Goal: Find specific page/section: Locate a particular part of the current website

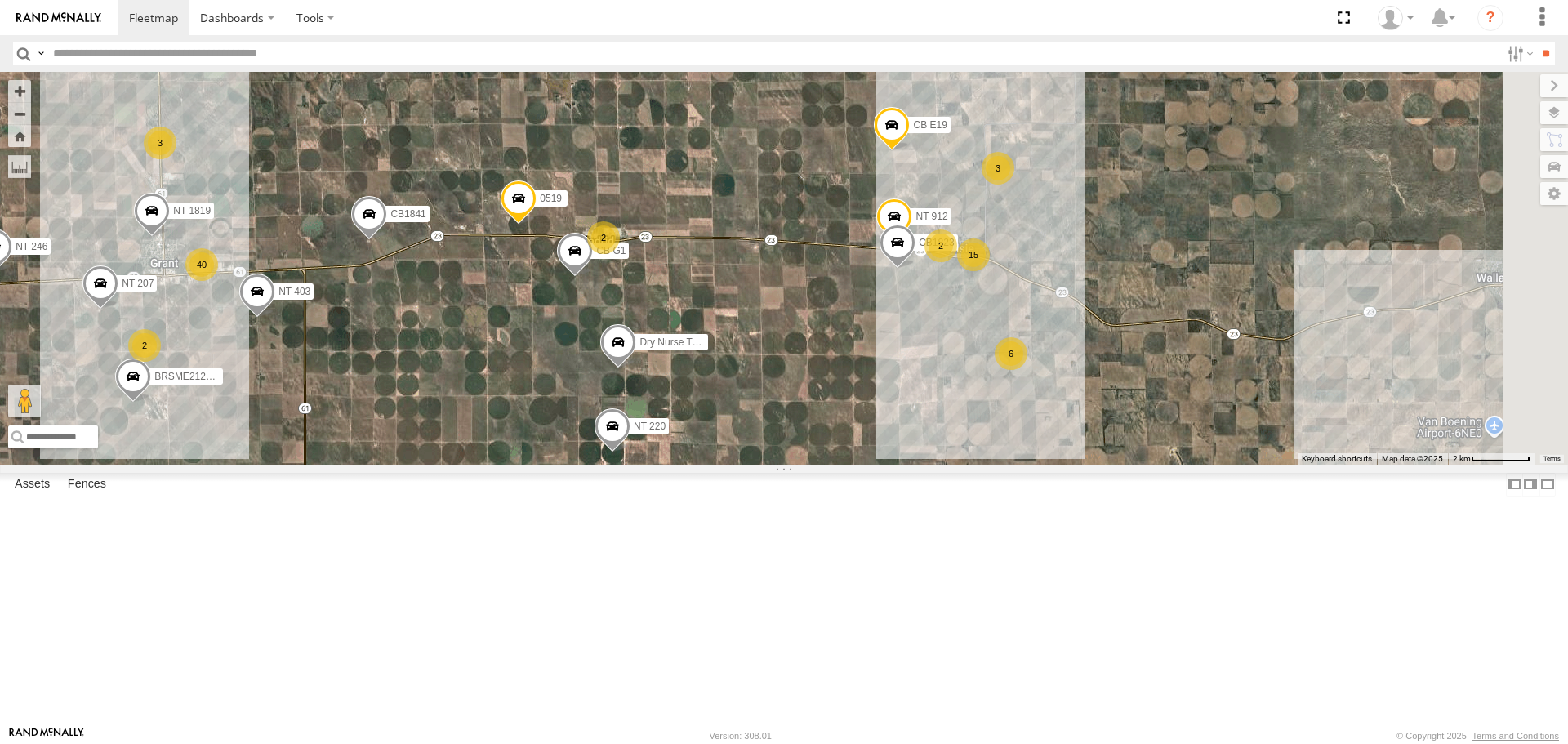
drag, startPoint x: 1078, startPoint y: 442, endPoint x: 708, endPoint y: 474, distance: 371.4
click at [709, 464] on div "CB1841 NT 403 NT 207 BRSME21213419025721 CB G1 Dry Nurse Trailer NT 220 0519 NT…" at bounding box center [784, 267] width 1568 height 391
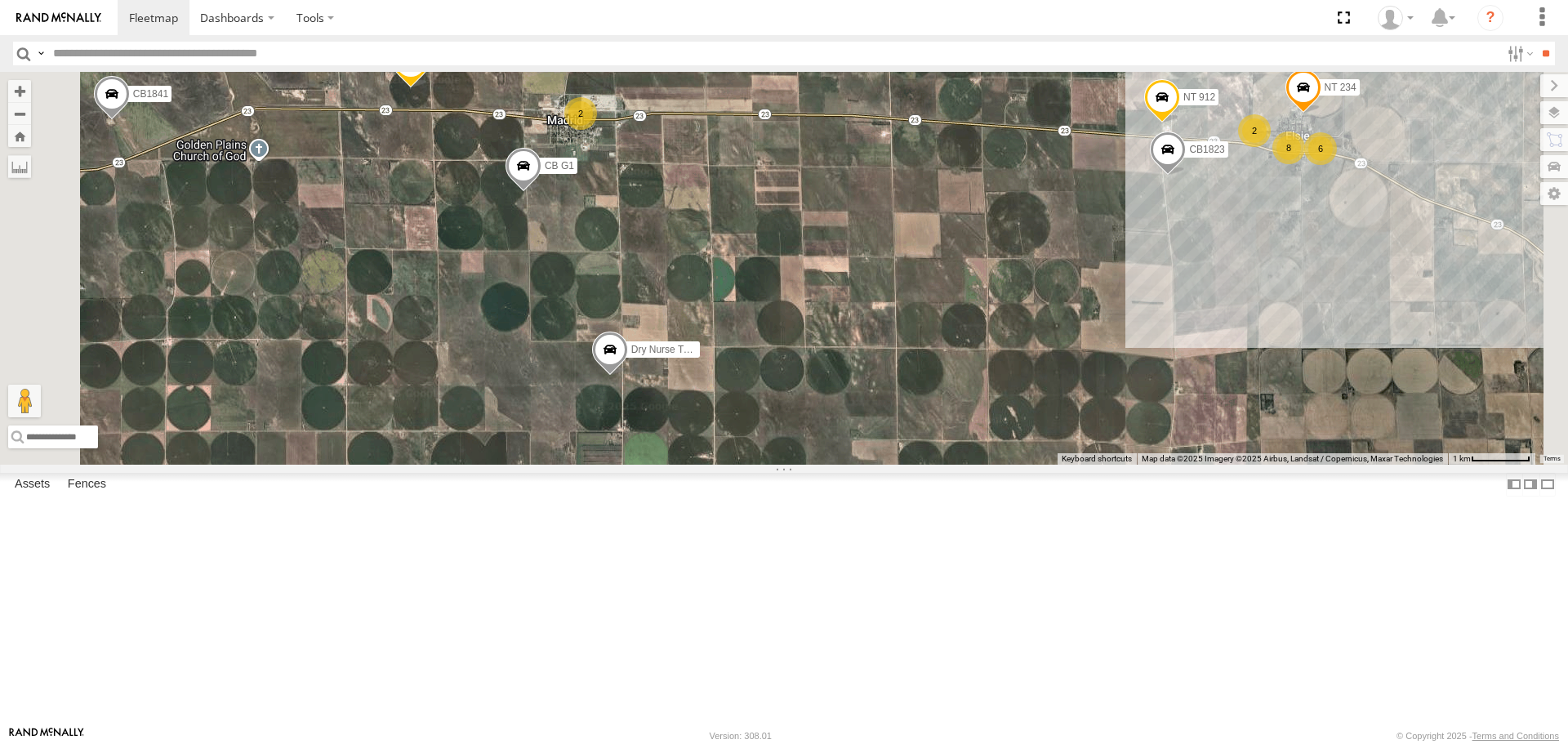
drag, startPoint x: 817, startPoint y: 604, endPoint x: 758, endPoint y: 623, distance: 62.0
click at [758, 464] on div "CB1841 NT 403 NT 207 BRSME21213419025721 CB G1 Dry Nurse Trailer NT 220 0519 NT…" at bounding box center [784, 267] width 1568 height 391
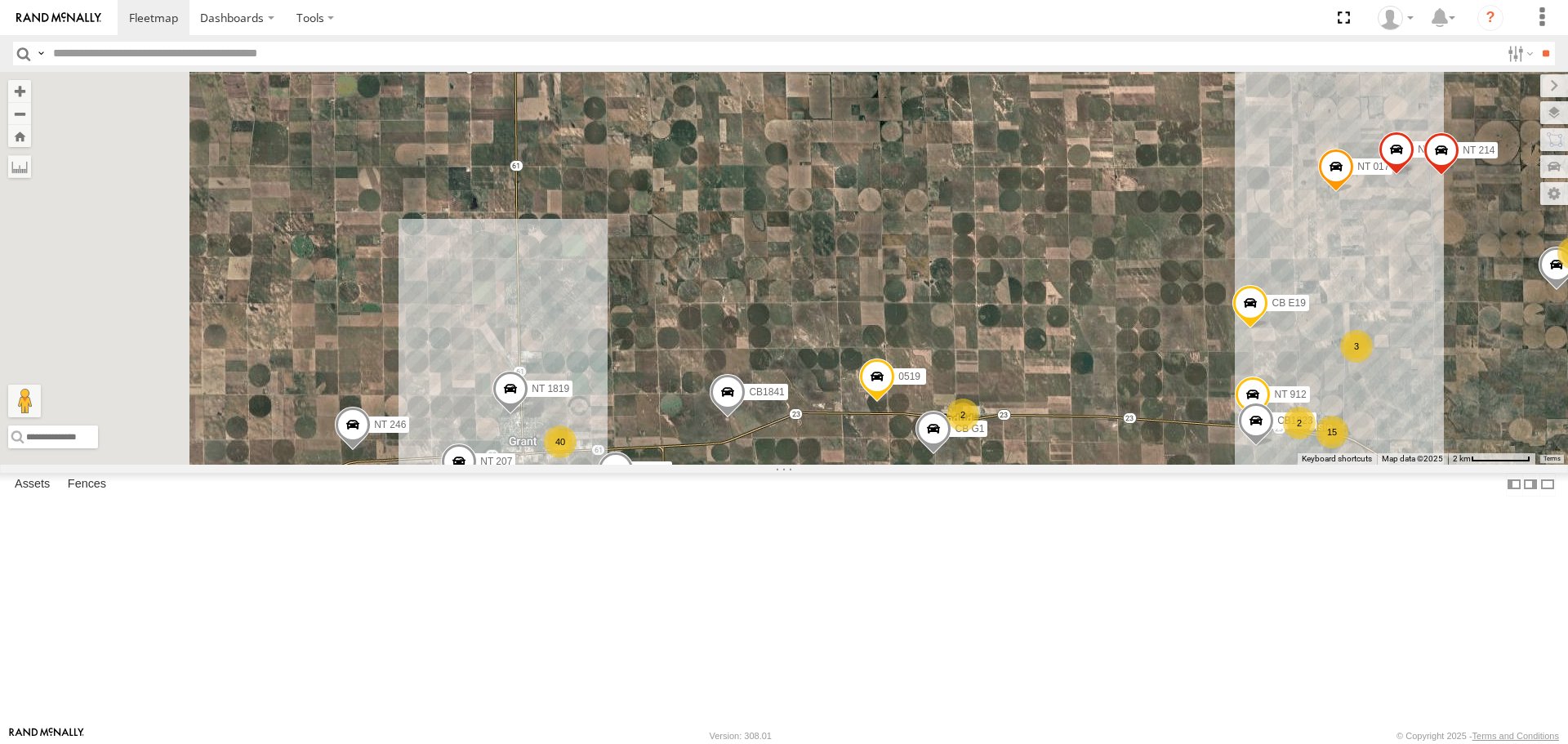
drag, startPoint x: 924, startPoint y: 480, endPoint x: 1306, endPoint y: 588, distance: 397.0
click at [1321, 464] on div "CB1841 NT 403 NT 207 BRSME21213419025721 CB G1 Dry Nurse Trailer NT 220 0519 NT…" at bounding box center [784, 267] width 1568 height 391
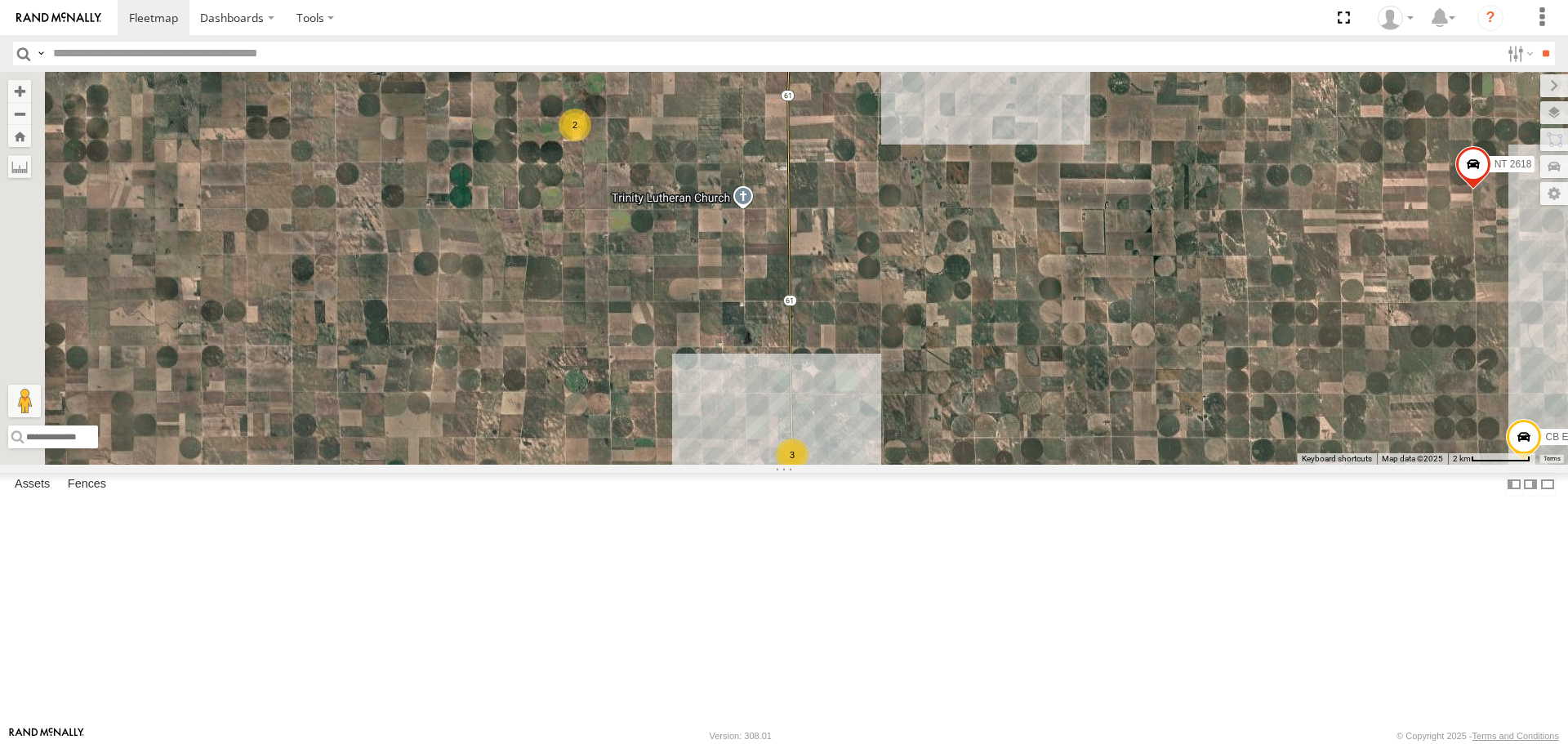
drag, startPoint x: 1015, startPoint y: 368, endPoint x: 1265, endPoint y: 499, distance: 282.2
click at [1265, 464] on div "CB1841 NT 403 NT 207 BRSME21213419025721 CB G1 Dry Nurse Trailer NT 220 0519 NT…" at bounding box center [784, 267] width 1568 height 391
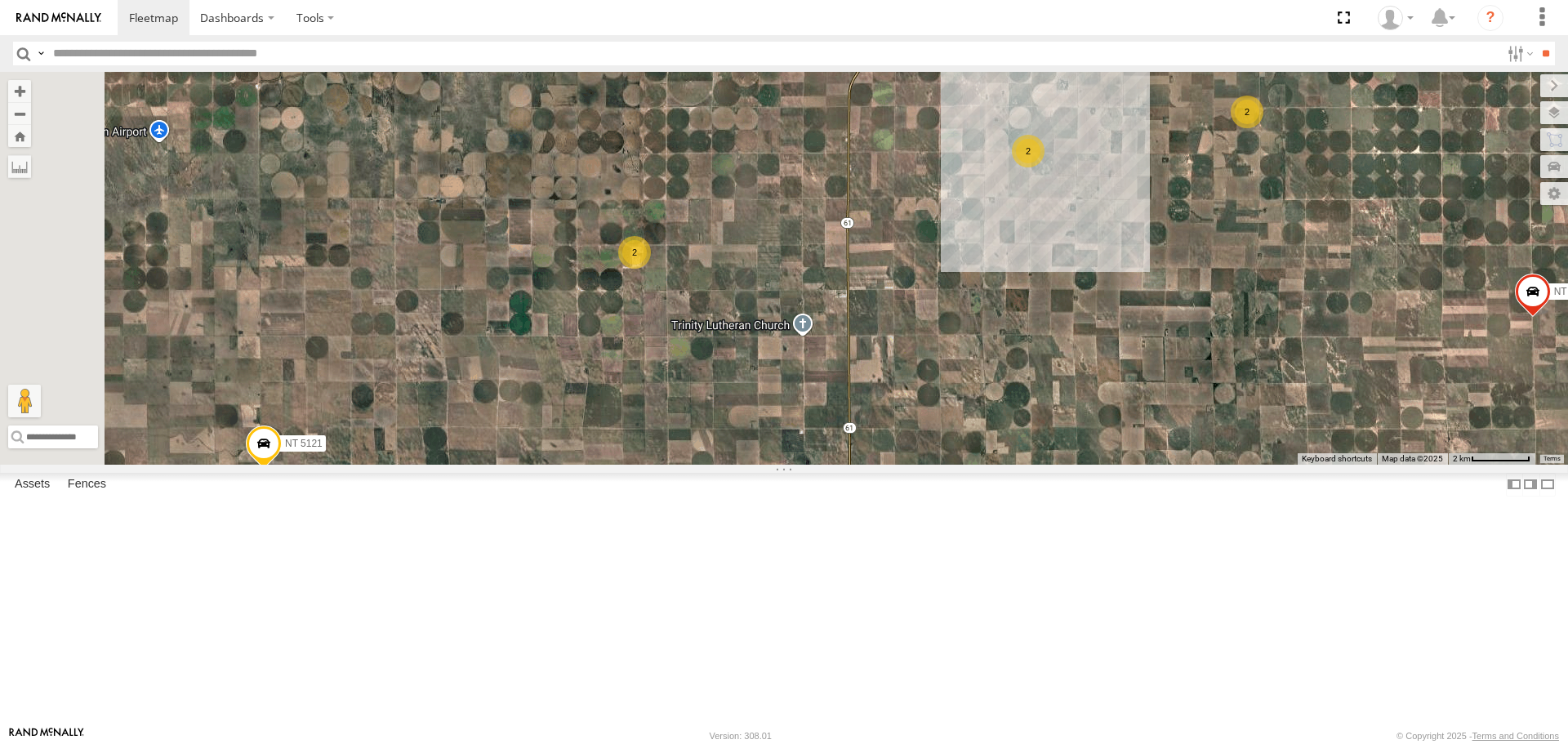
drag, startPoint x: 998, startPoint y: 390, endPoint x: 976, endPoint y: 416, distance: 34.1
click at [981, 425] on div "CB1841 NT 403 NT 207 BRSME21213419025721 CB G1 Dry Nurse Trailer NT 220 0519 NT…" at bounding box center [784, 267] width 1568 height 391
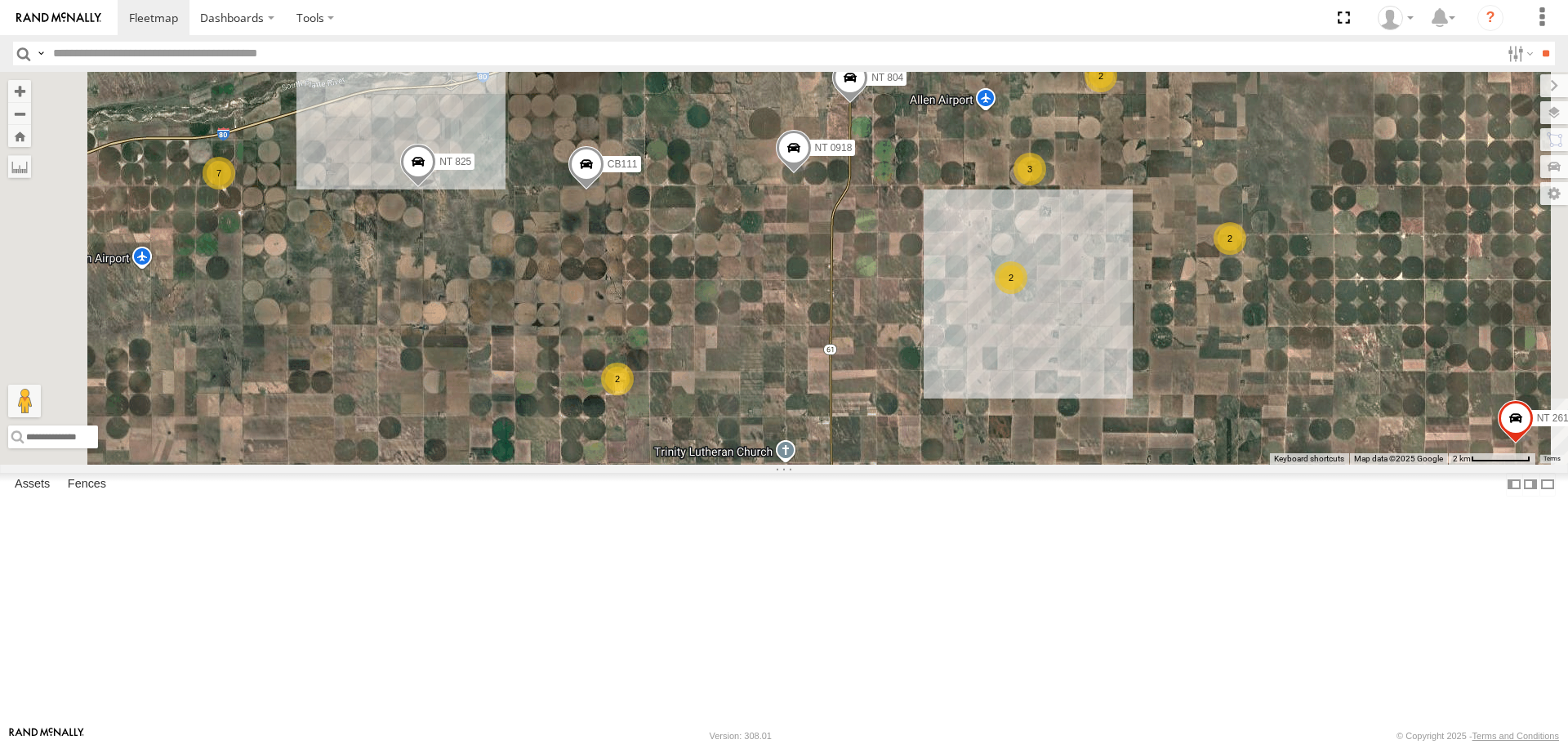
drag, startPoint x: 772, startPoint y: 240, endPoint x: 755, endPoint y: 366, distance: 127.1
click at [755, 366] on div "CB1841 NT 403 Dry Nurse Trailer NT 220 0519 NT 1819 NT 017 CB E19 NT 246 NT 218…" at bounding box center [784, 267] width 1568 height 391
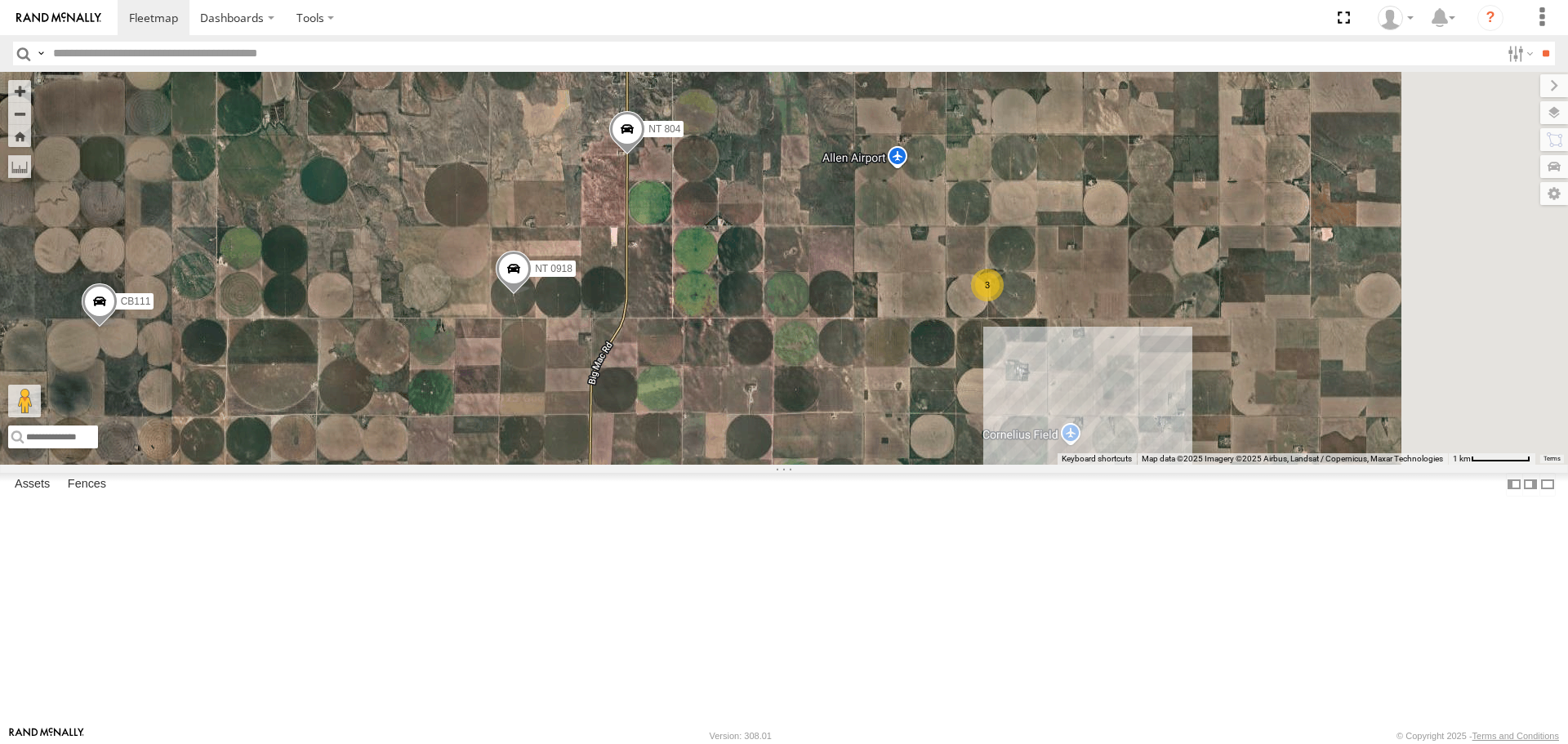
drag, startPoint x: 1139, startPoint y: 235, endPoint x: 848, endPoint y: 367, distance: 319.5
click at [848, 367] on div "CB1841 NT 403 Dry Nurse Trailer NT 220 0519 NT 1819 NT 017 CB E19 NT 246 NT 218…" at bounding box center [784, 267] width 1568 height 391
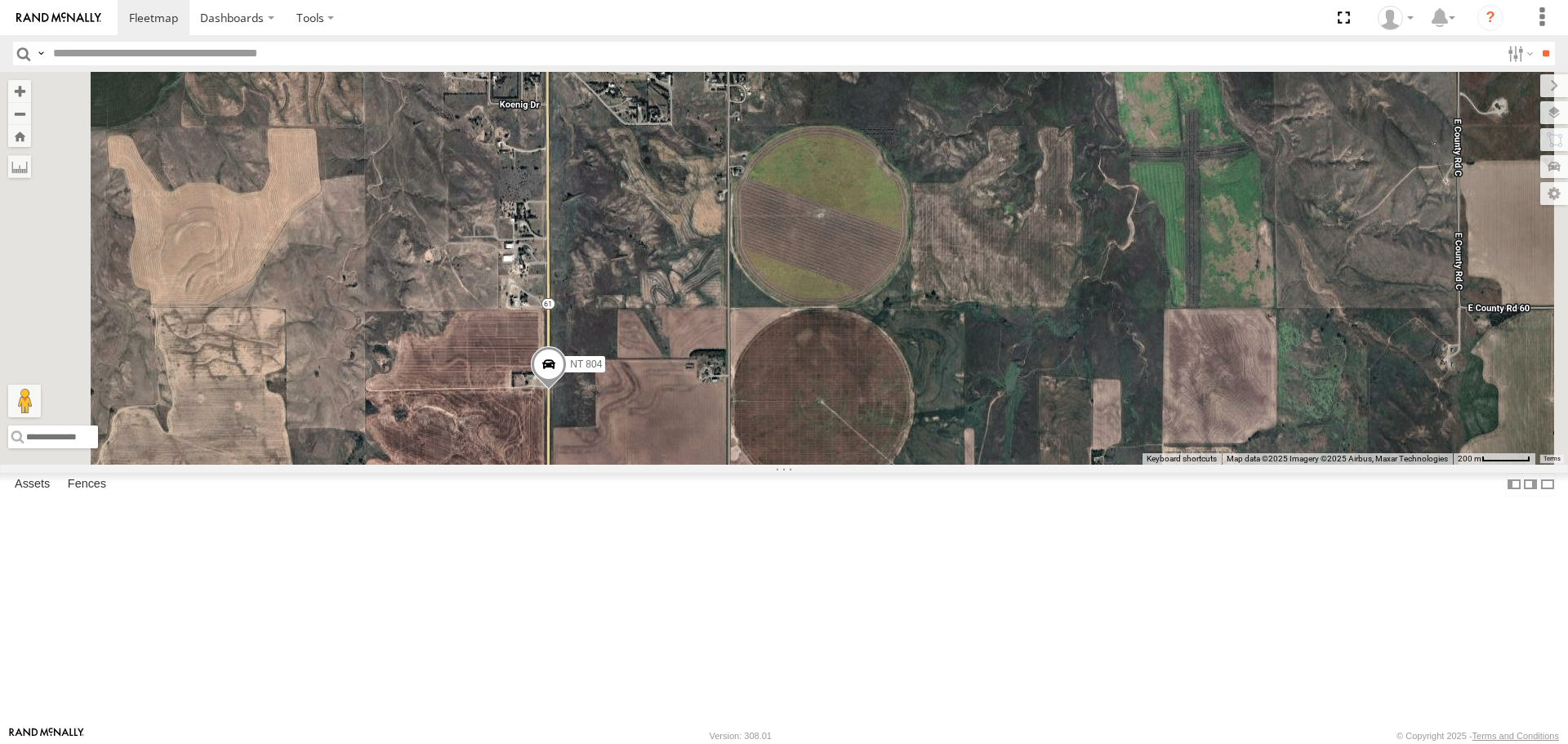
drag, startPoint x: 818, startPoint y: 254, endPoint x: 788, endPoint y: 583, distance: 330.4
click at [788, 464] on div "CB1841 NT 403 Dry Nurse Trailer NT 220 0519 NT 1819 NT 017 CB E19 NT 246 NT 218…" at bounding box center [784, 267] width 1568 height 391
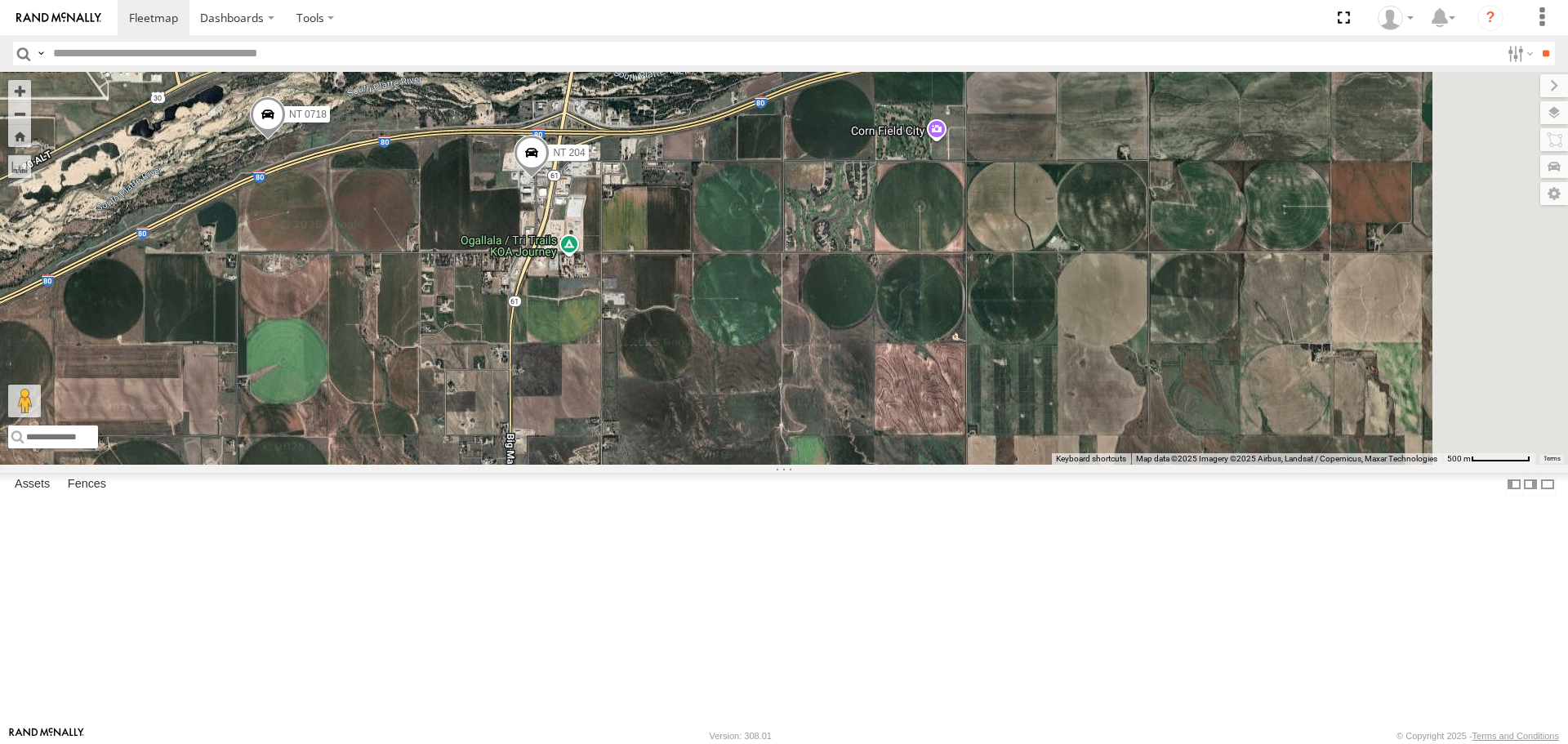
drag, startPoint x: 927, startPoint y: 358, endPoint x: 849, endPoint y: 642, distance: 294.5
click at [849, 464] on div "CB1841 NT 403 Dry Nurse Trailer NT 220 0519 NT 1819 NT 017 CB E19 NT 246 NT 218…" at bounding box center [784, 267] width 1568 height 391
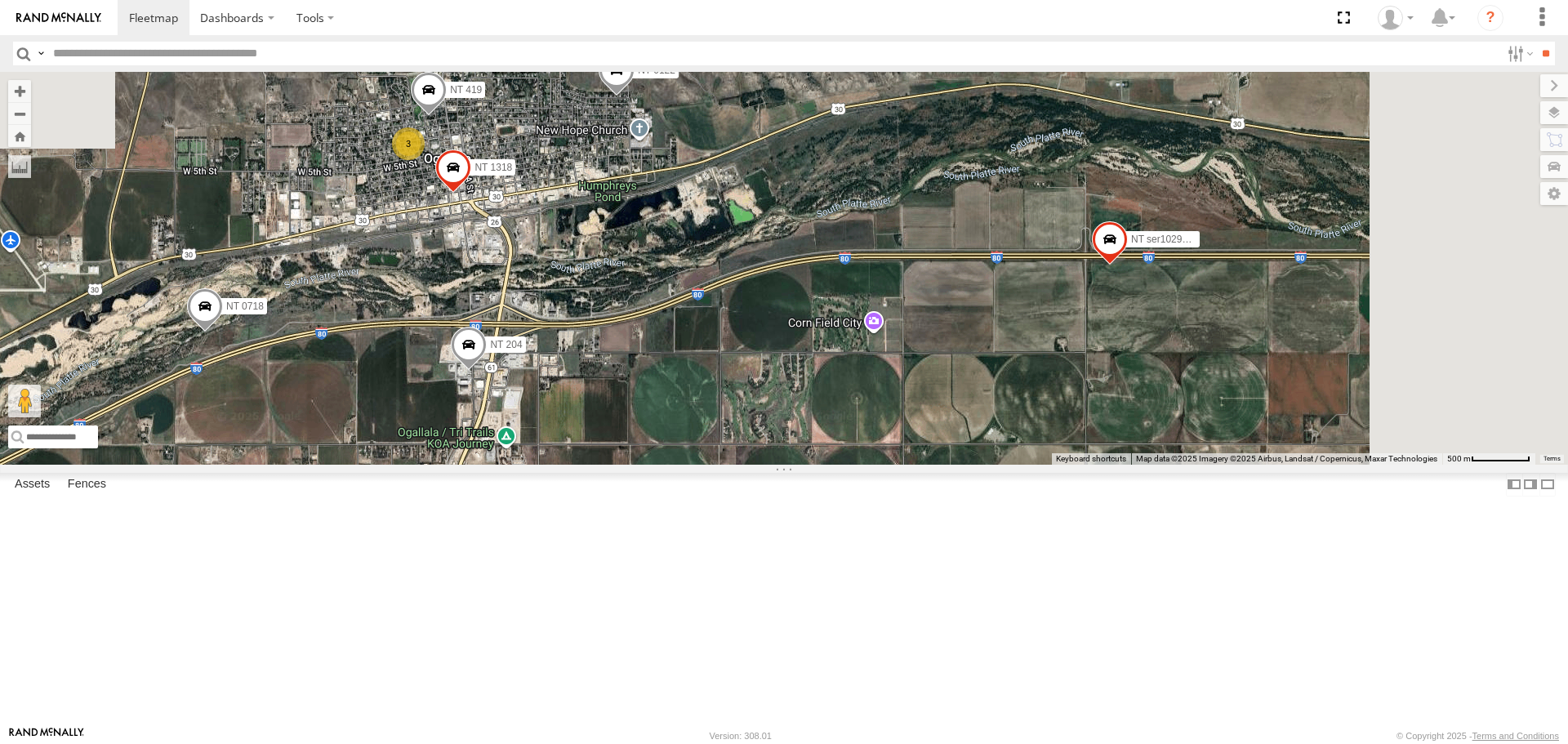
drag, startPoint x: 751, startPoint y: 499, endPoint x: 721, endPoint y: 611, distance: 115.9
click at [721, 464] on div "CB1841 NT 403 Dry Nurse Trailer NT 220 0519 NT 1819 NT 017 CB E19 NT 246 NT 218…" at bounding box center [784, 267] width 1568 height 391
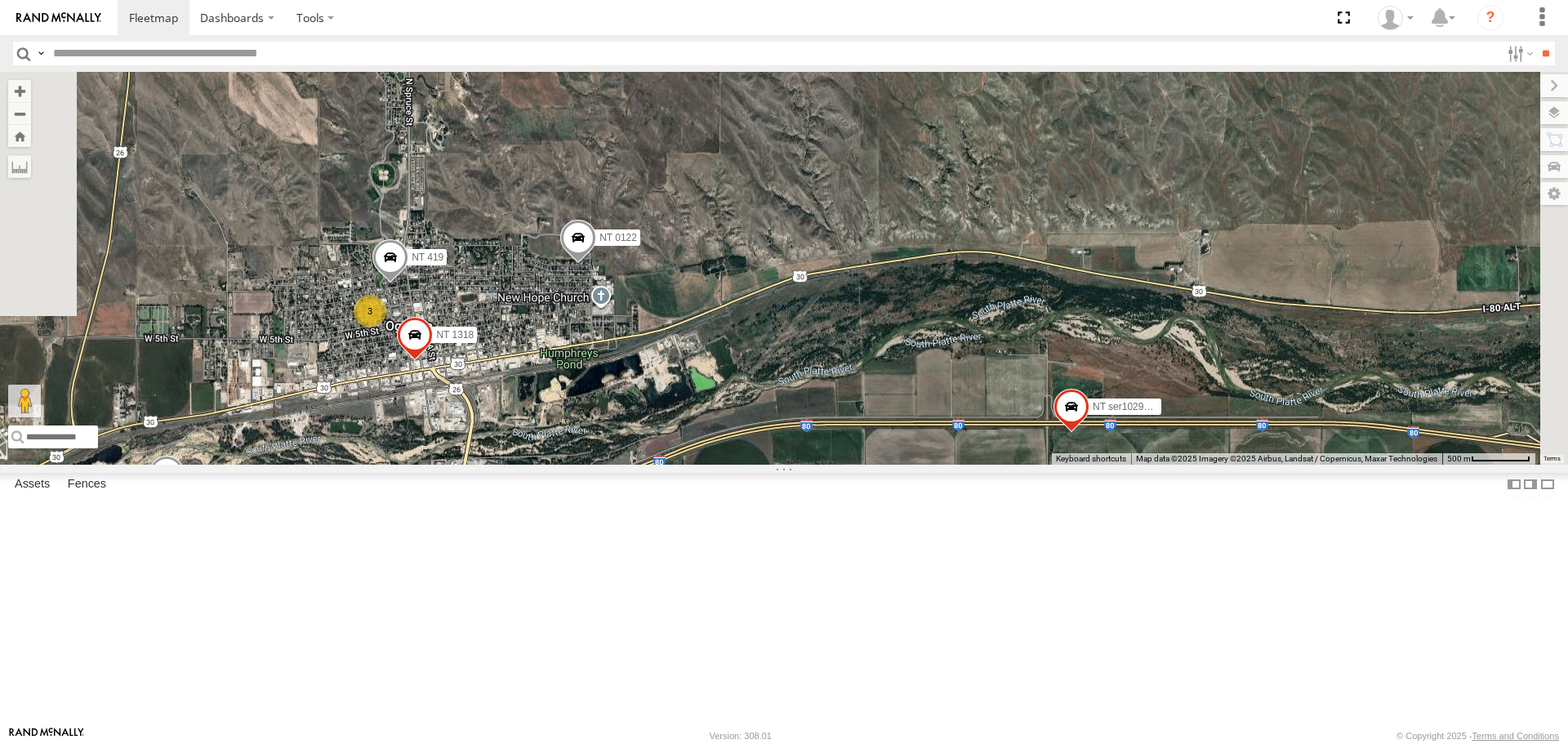
drag, startPoint x: 804, startPoint y: 493, endPoint x: 766, endPoint y: 611, distance: 124.0
click at [770, 464] on div "CB1841 NT 403 Dry Nurse Trailer NT 220 0519 NT 1819 NT 017 CB E19 NT 246 NT 218…" at bounding box center [784, 267] width 1568 height 391
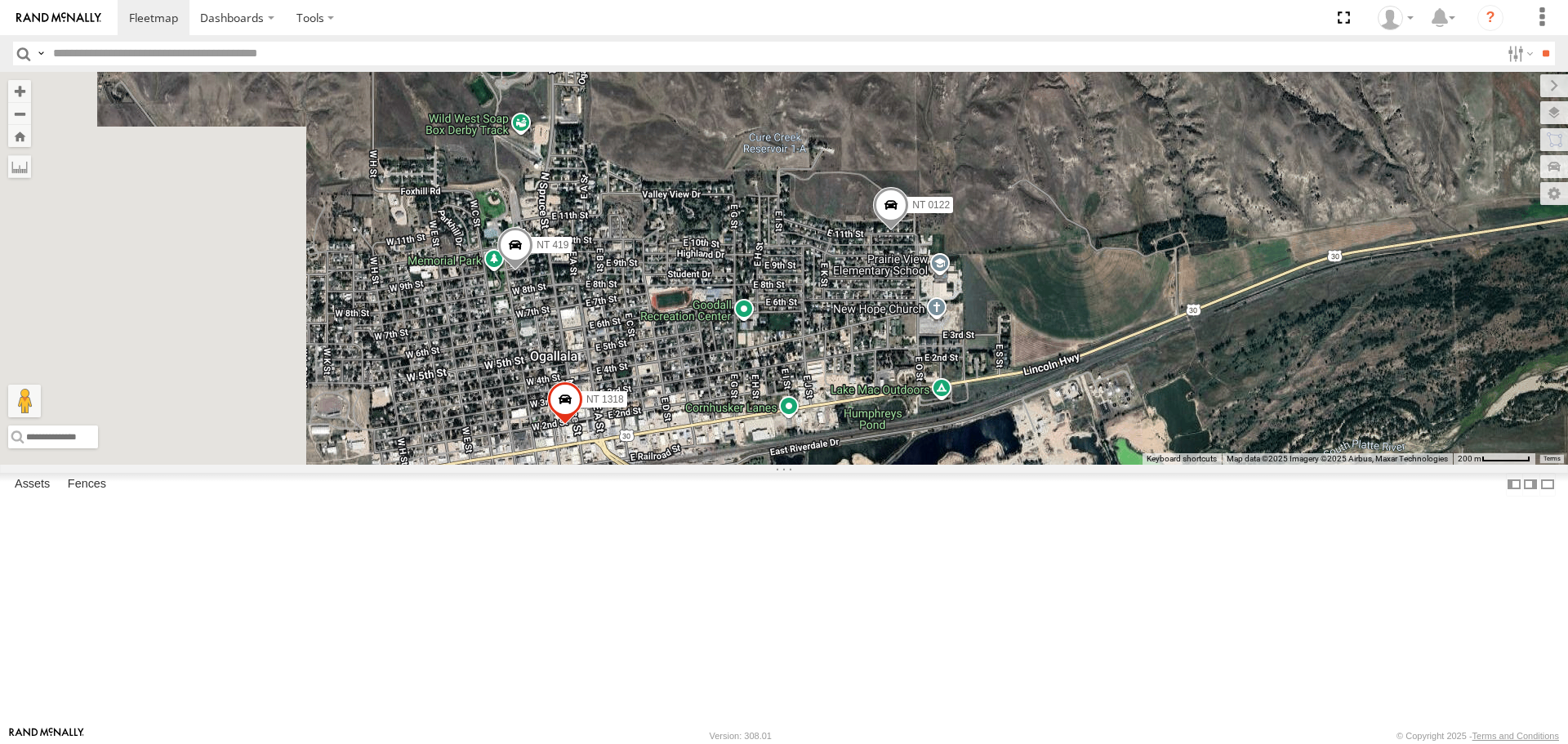
drag, startPoint x: 598, startPoint y: 418, endPoint x: 906, endPoint y: 483, distance: 314.8
click at [906, 464] on div "CB1841 NT 403 Dry Nurse Trailer NT 220 0519 NT 1819 NT 017 CB E19 NT 246 NT 218…" at bounding box center [784, 267] width 1568 height 391
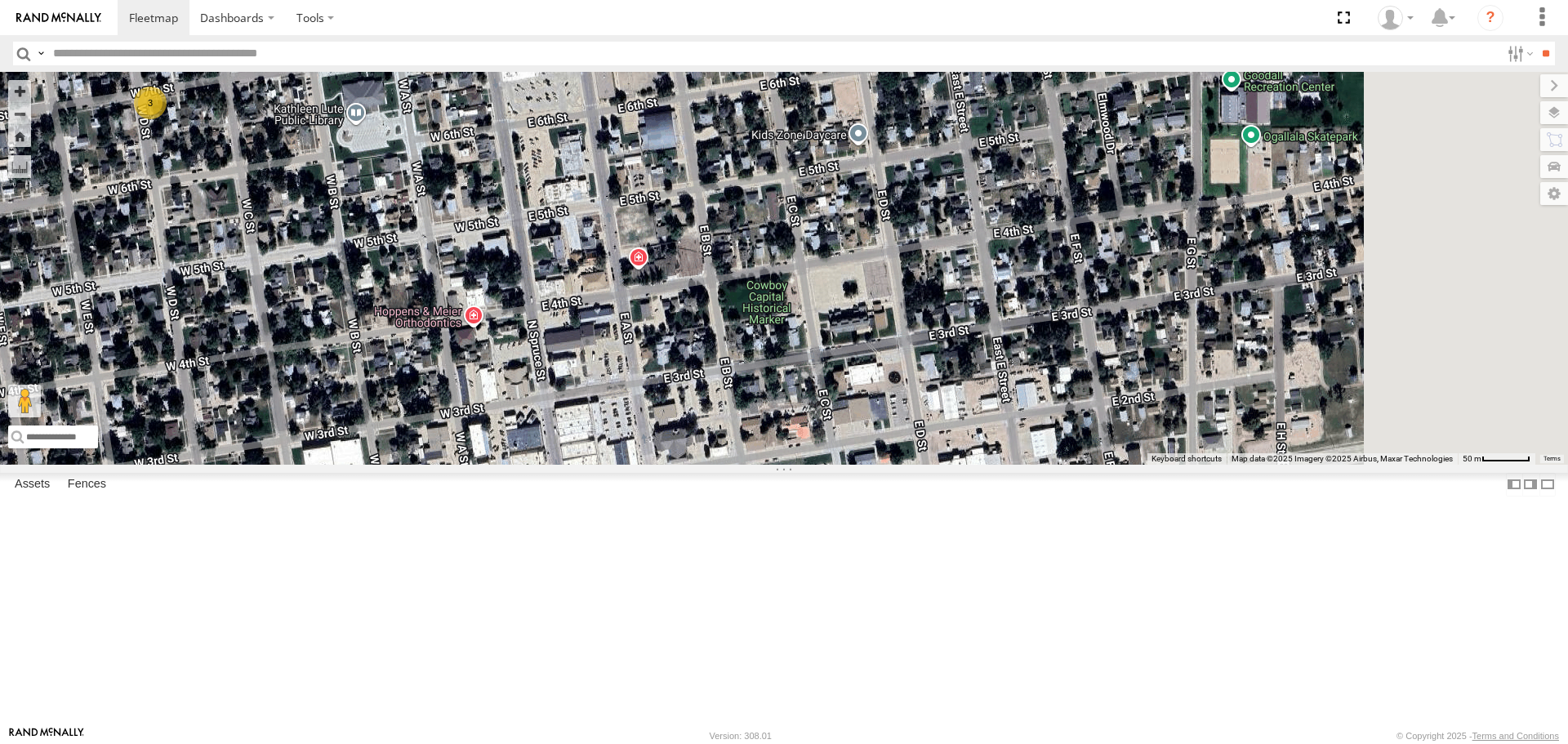
drag, startPoint x: 805, startPoint y: 480, endPoint x: 687, endPoint y: 249, distance: 259.4
click at [687, 249] on div "CB1841 NT 403 Dry Nurse Trailer NT 220 0519 NT 1819 NT 017 CB E19 NT 246 NT 218…" at bounding box center [784, 267] width 1568 height 391
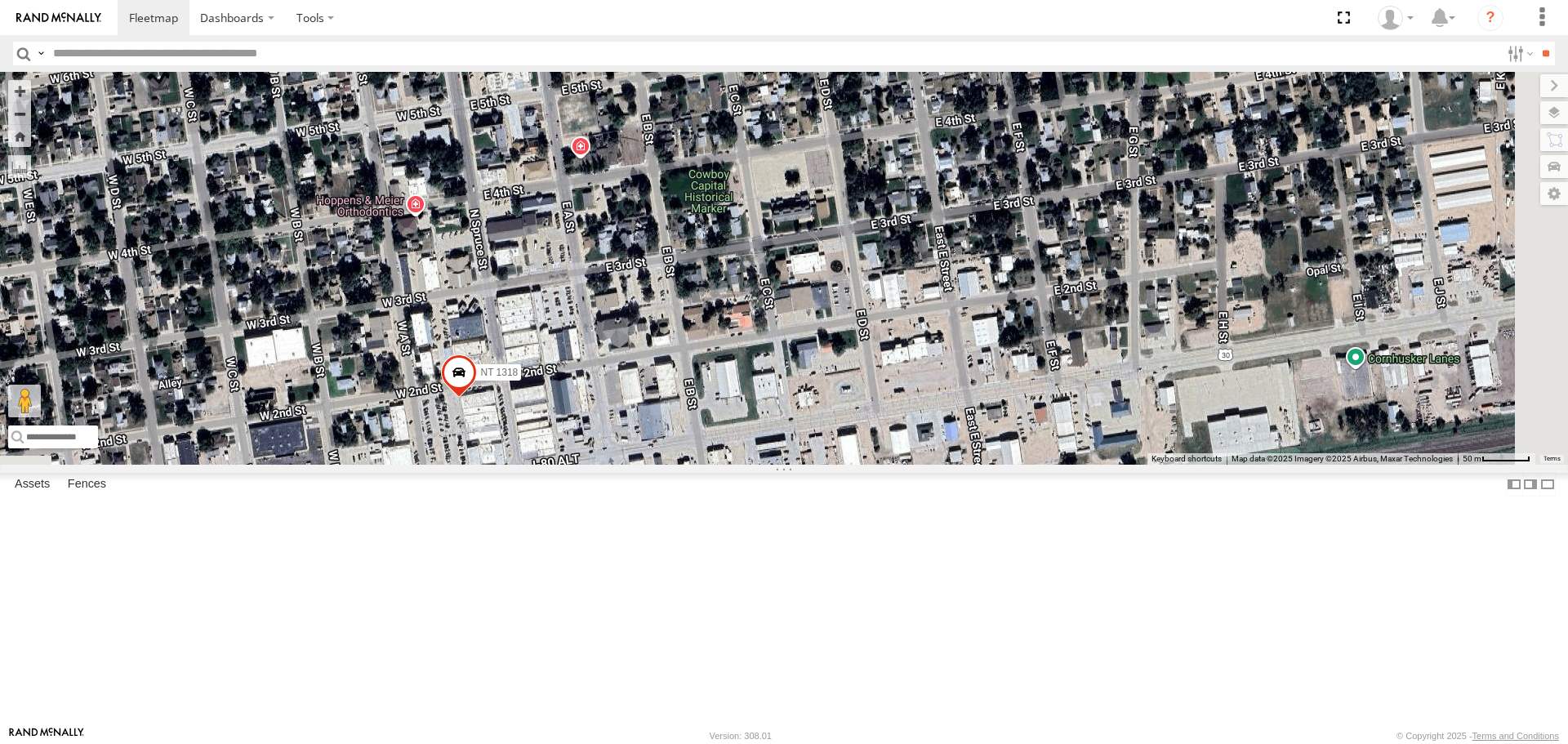
drag, startPoint x: 741, startPoint y: 484, endPoint x: 722, endPoint y: 448, distance: 40.7
click at [722, 448] on div "CB1841 NT 403 Dry Nurse Trailer NT 220 0519 NT 1819 NT 017 CB E19 NT 246 NT 218…" at bounding box center [784, 267] width 1568 height 391
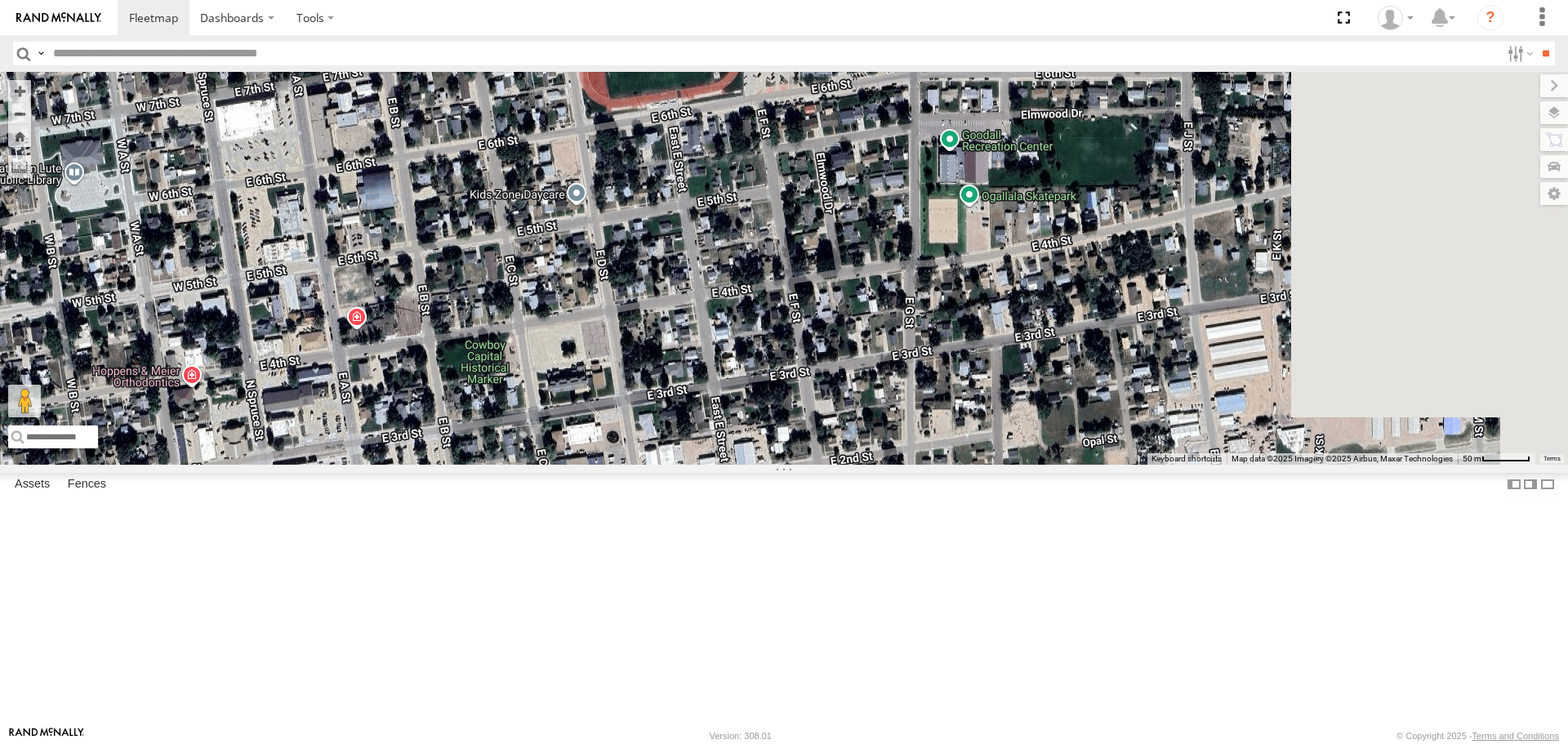
drag, startPoint x: 993, startPoint y: 444, endPoint x: 757, endPoint y: 645, distance: 310.0
click at [757, 464] on div "CB1841 NT 403 Dry Nurse Trailer NT 220 0519 NT 1819 NT 017 CB E19 NT 246 NT 218…" at bounding box center [784, 267] width 1568 height 391
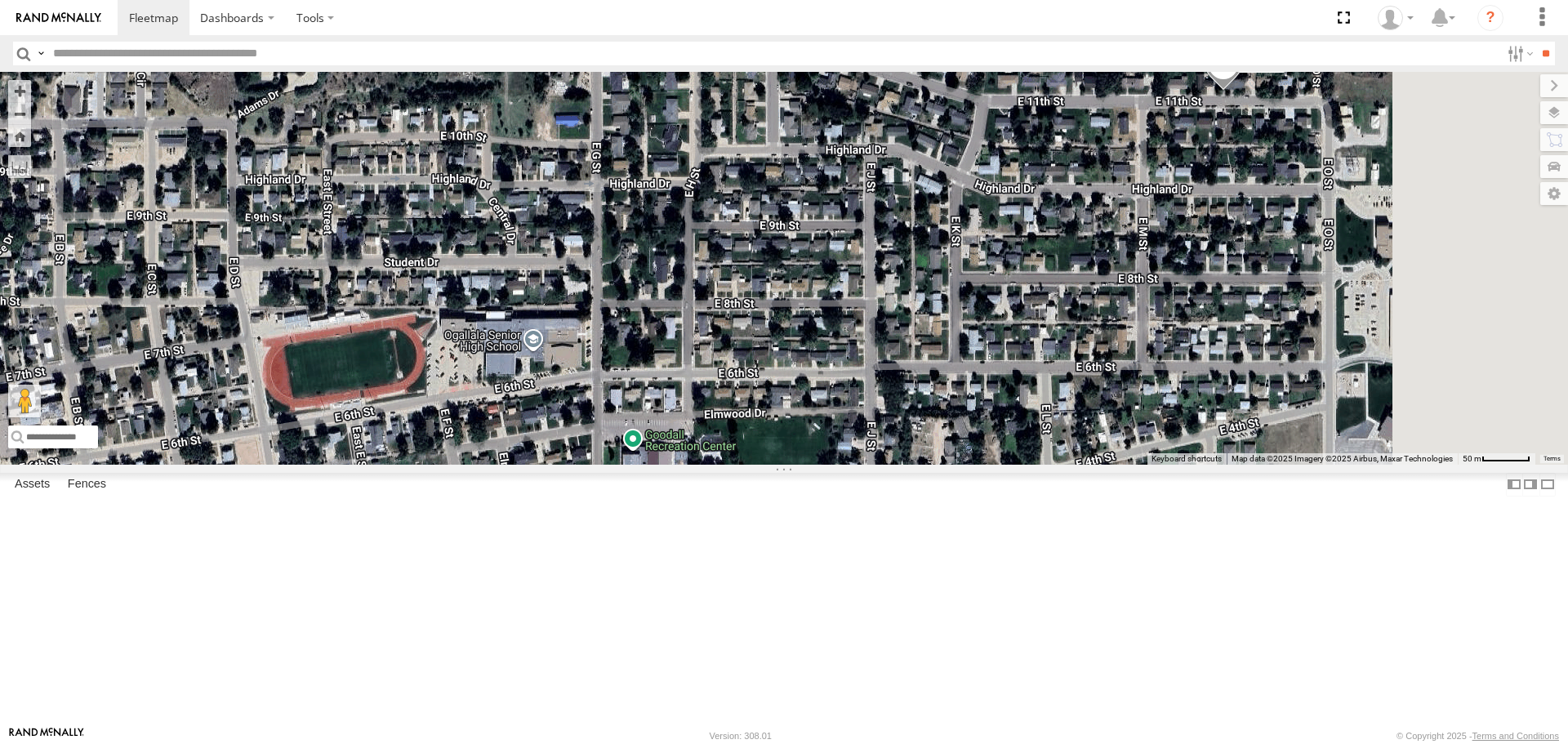
drag, startPoint x: 877, startPoint y: 381, endPoint x: 574, endPoint y: 649, distance: 404.5
click at [574, 464] on div "CB1841 NT 403 Dry Nurse Trailer NT 220 0519 NT 1819 NT 017 CB E19 NT 246 NT 218…" at bounding box center [784, 267] width 1568 height 391
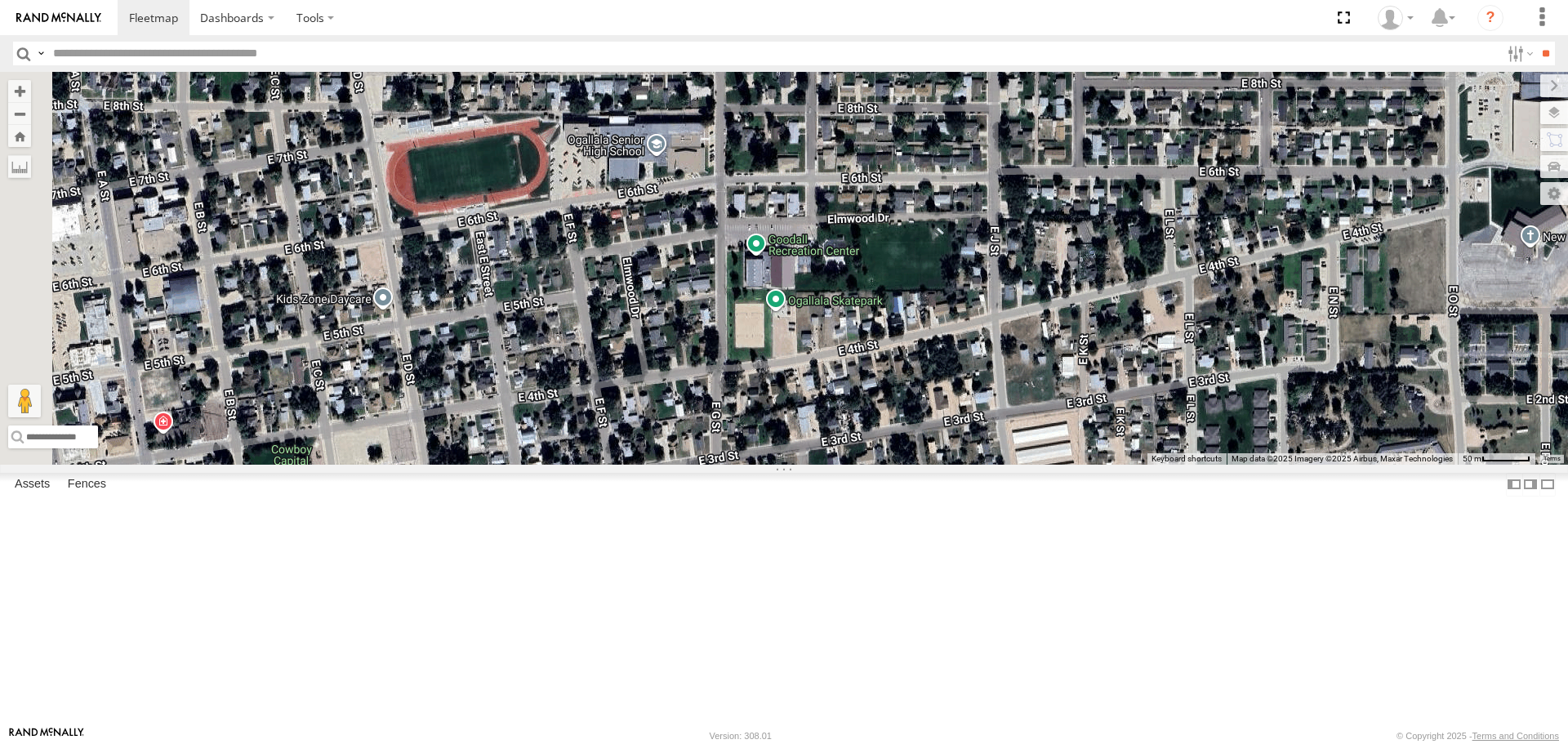
drag, startPoint x: 603, startPoint y: 474, endPoint x: 887, endPoint y: 287, distance: 340.0
click at [889, 280] on div "CB1841 NT 403 Dry Nurse Trailer NT 220 0519 NT 1819 NT 017 CB E19 NT 246 NT 218…" at bounding box center [784, 267] width 1568 height 391
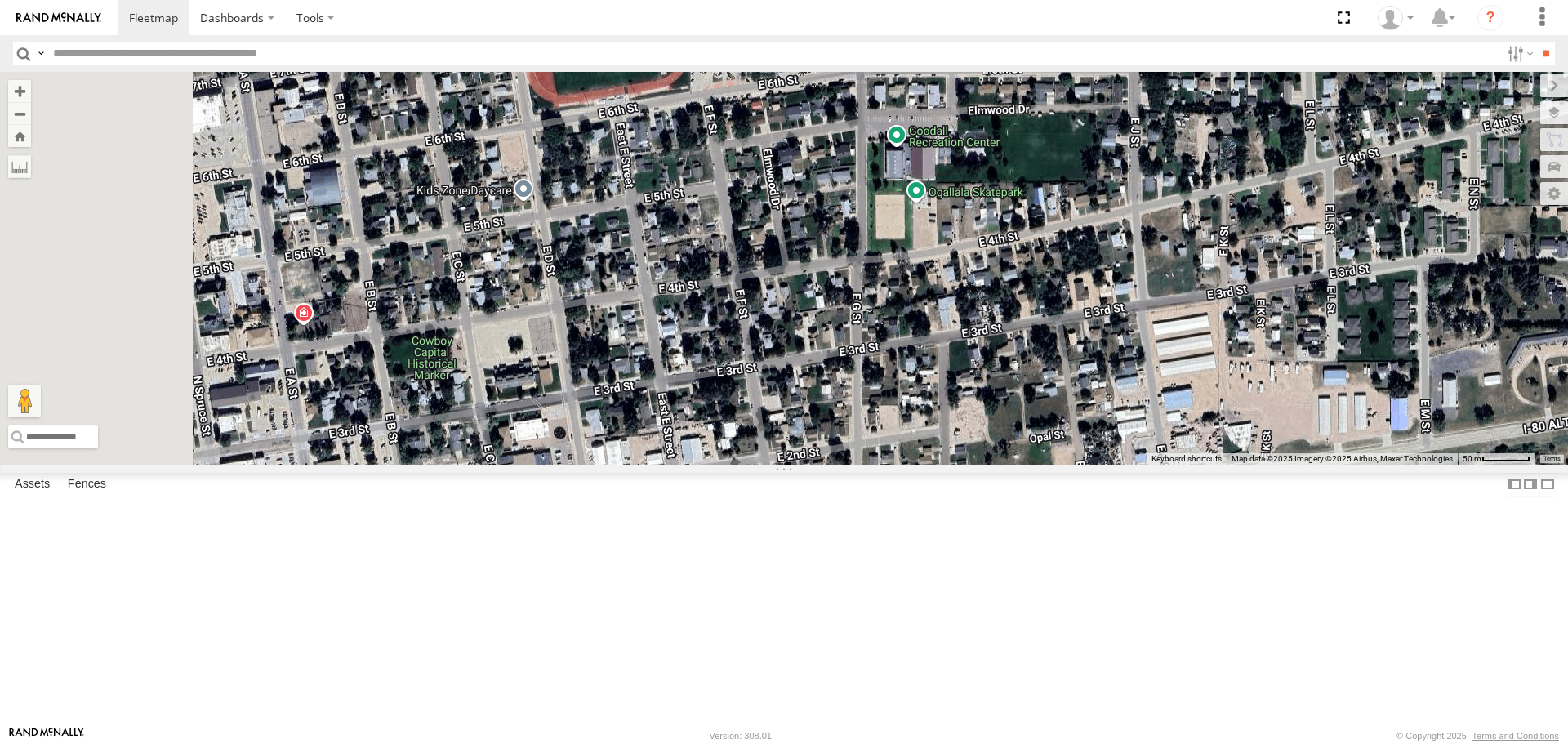
drag, startPoint x: 745, startPoint y: 403, endPoint x: 828, endPoint y: 315, distance: 121.0
click at [828, 315] on div "CB1841 NT 403 Dry Nurse Trailer NT 220 0519 NT 1819 NT 017 CB E19 NT 246 NT 218…" at bounding box center [784, 267] width 1568 height 391
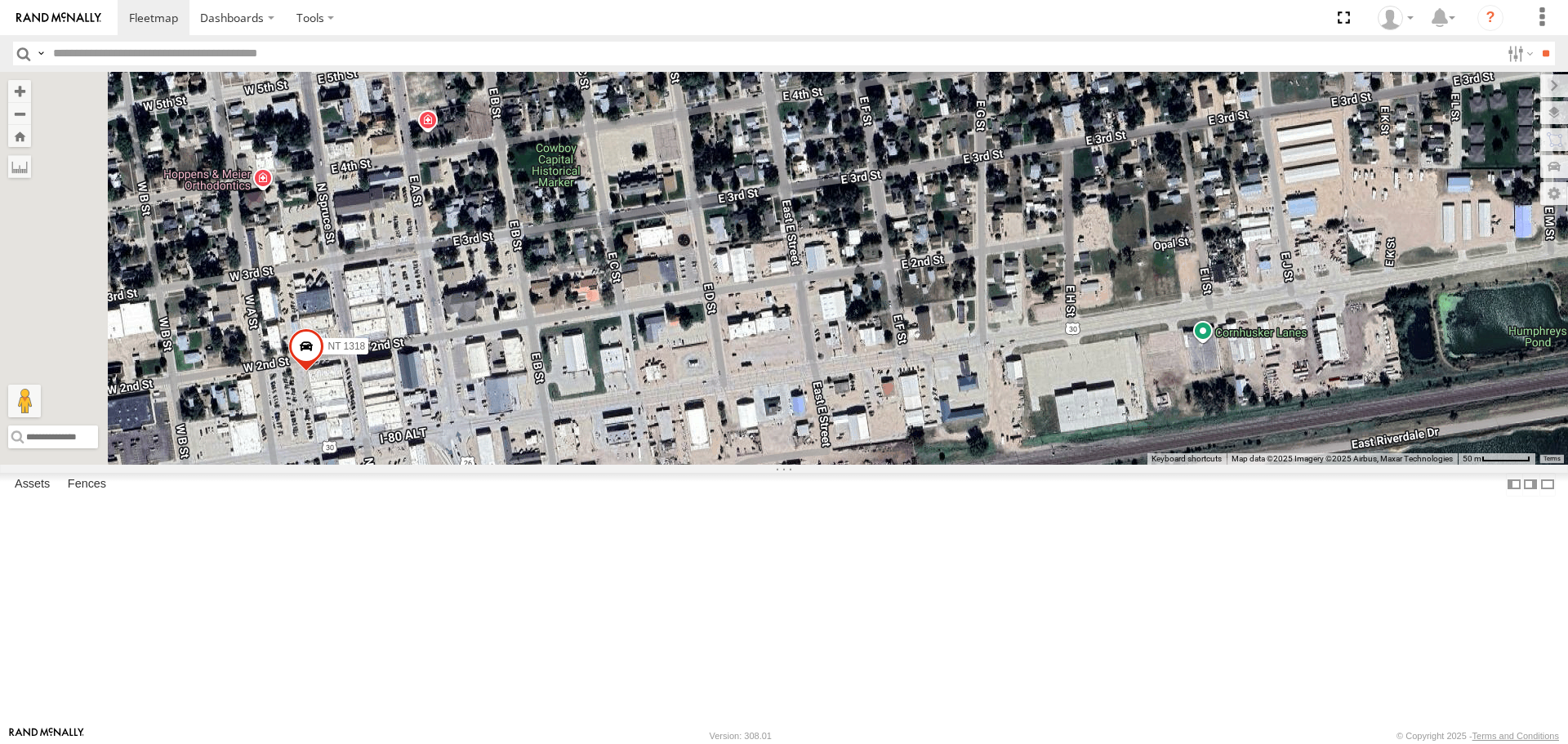
drag, startPoint x: 636, startPoint y: 508, endPoint x: 788, endPoint y: 315, distance: 245.7
click at [788, 315] on div "CB1841 NT 403 Dry Nurse Trailer NT 220 0519 NT 1819 NT 017 CB E19 NT 246 NT 218…" at bounding box center [784, 267] width 1568 height 391
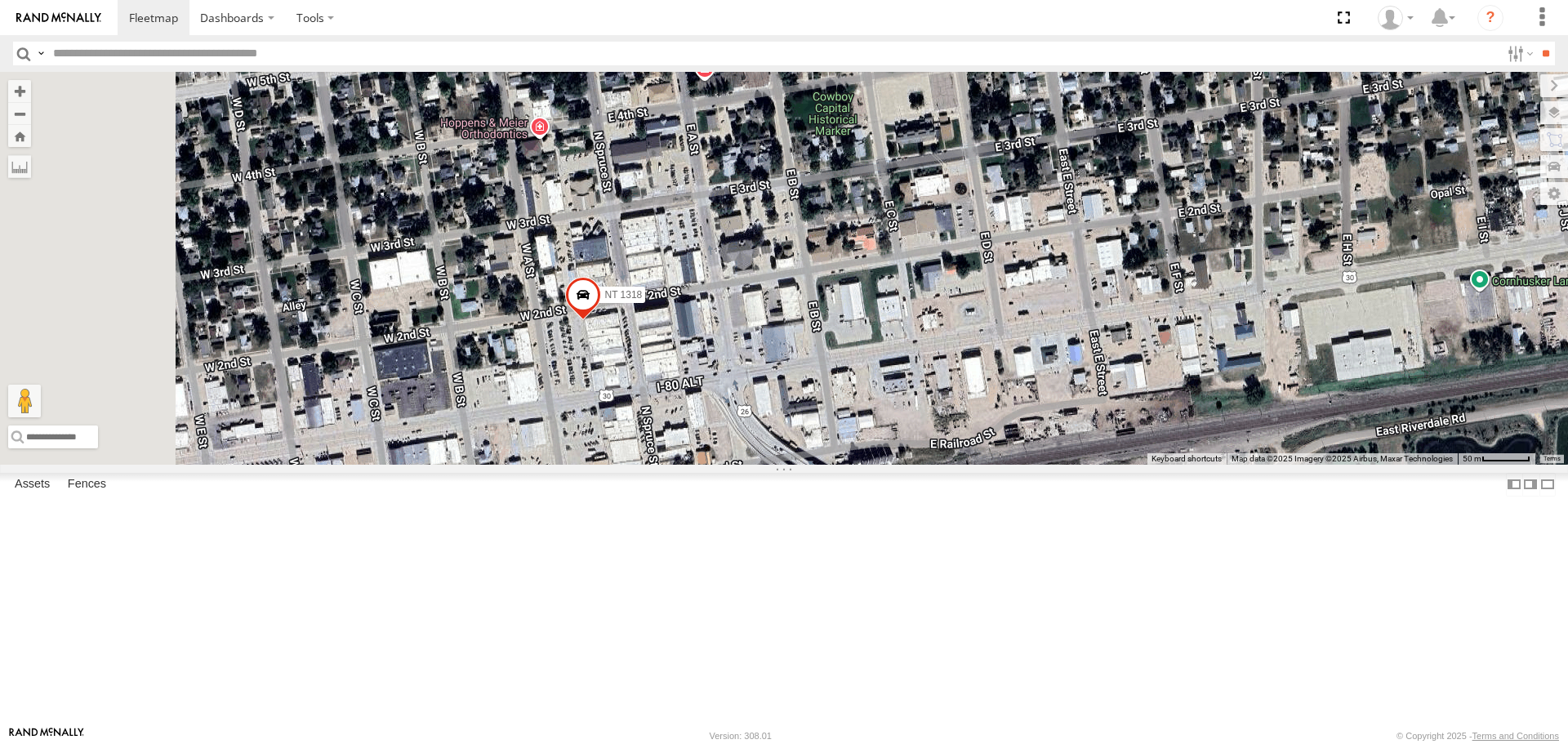
drag, startPoint x: 639, startPoint y: 402, endPoint x: 834, endPoint y: 397, distance: 195.1
click at [834, 397] on div "CB1841 NT 403 Dry Nurse Trailer NT 220 0519 NT 1819 NT 017 CB E19 NT 246 NT 218…" at bounding box center [784, 267] width 1568 height 391
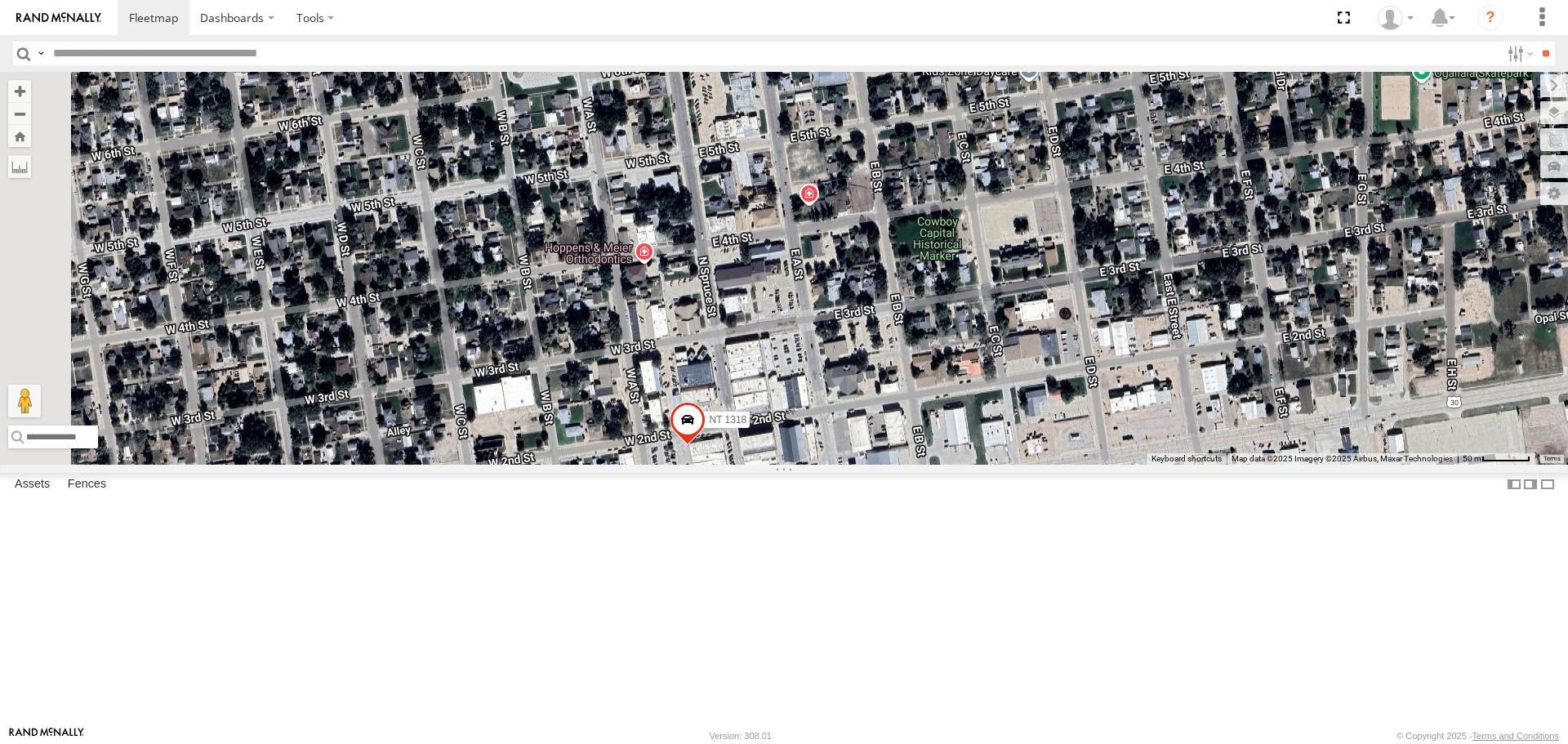
drag, startPoint x: 811, startPoint y: 369, endPoint x: 1029, endPoint y: 635, distance: 343.9
click at [1029, 464] on div "CB1841 NT 403 Dry Nurse Trailer NT 220 0519 NT 1819 NT 017 CB E19 NT 246 NT 218…" at bounding box center [784, 267] width 1568 height 391
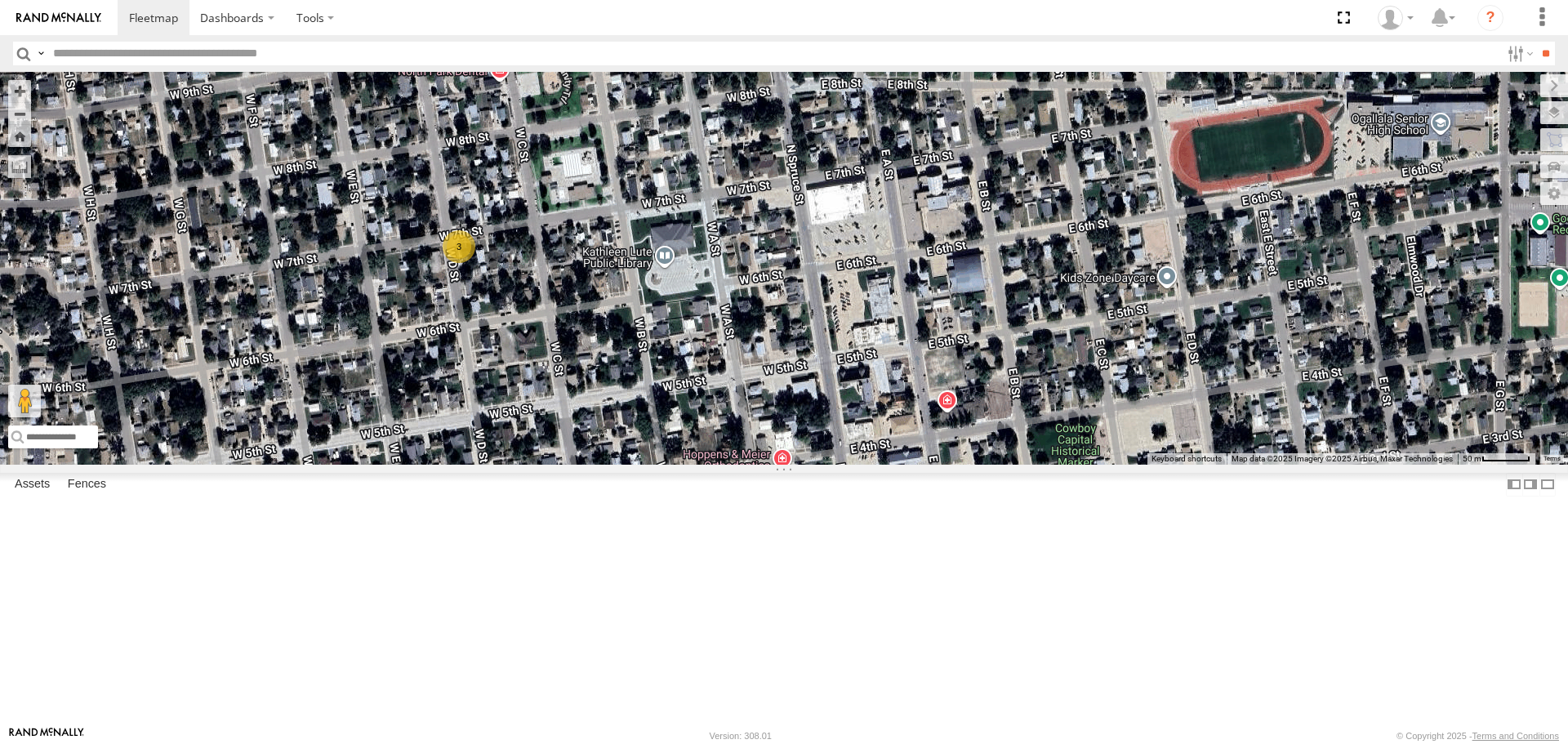
drag, startPoint x: 886, startPoint y: 375, endPoint x: 954, endPoint y: 503, distance: 144.9
click at [954, 464] on div "CB1841 NT 403 Dry Nurse Trailer NT 220 0519 NT 1819 NT 017 CB E19 NT 246 NT 218…" at bounding box center [784, 267] width 1568 height 391
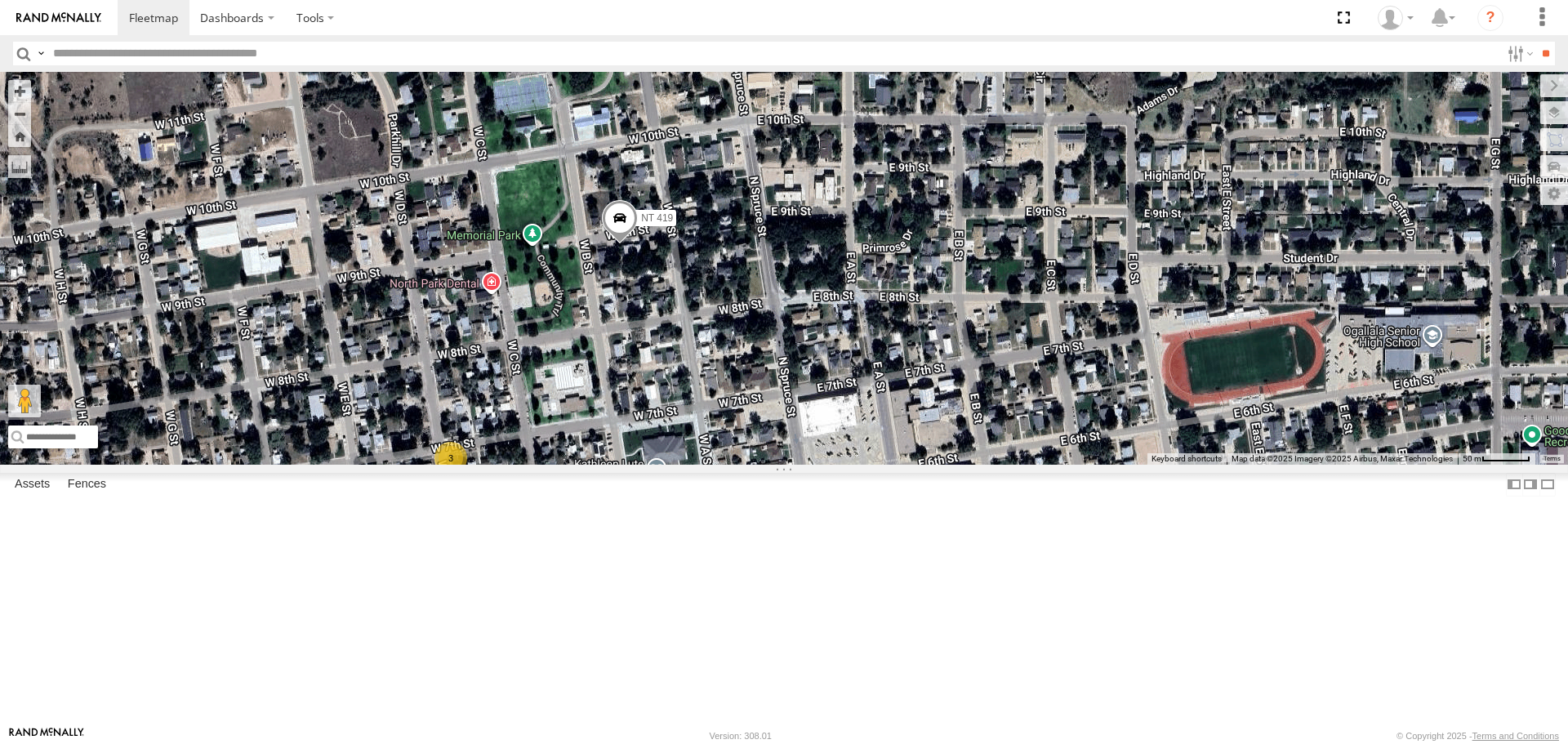
drag, startPoint x: 858, startPoint y: 469, endPoint x: 801, endPoint y: 507, distance: 68.5
click at [802, 464] on div "CB1841 NT 403 Dry Nurse Trailer NT 220 0519 NT 1819 NT 017 CB E19 NT 246 NT 218…" at bounding box center [784, 267] width 1568 height 391
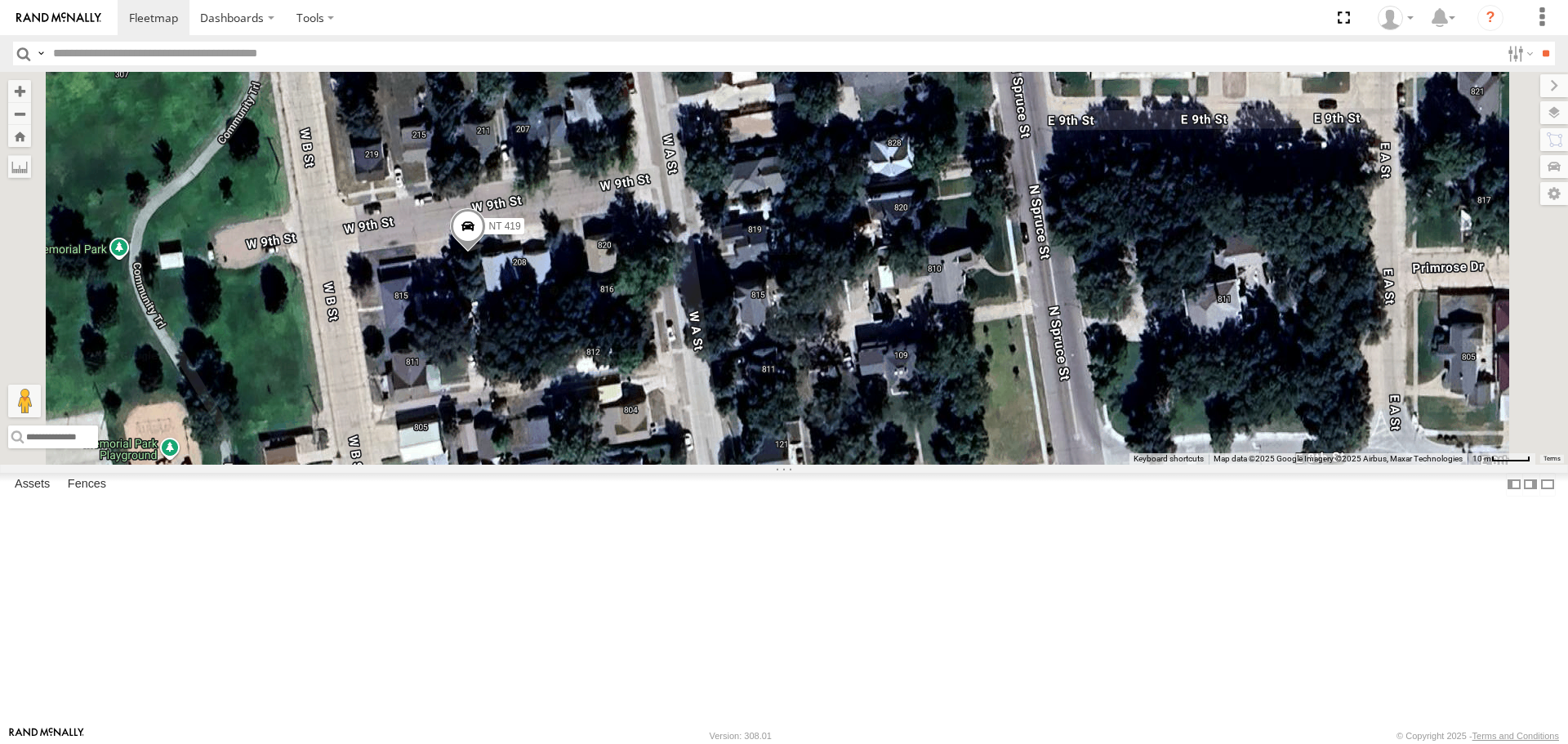
drag, startPoint x: 691, startPoint y: 359, endPoint x: 617, endPoint y: 475, distance: 137.6
click at [617, 464] on div "CB1841 NT 403 Dry Nurse Trailer NT 220 0519 NT 1819 NT 017 CB E19 NT 246 NT 218…" at bounding box center [784, 267] width 1568 height 391
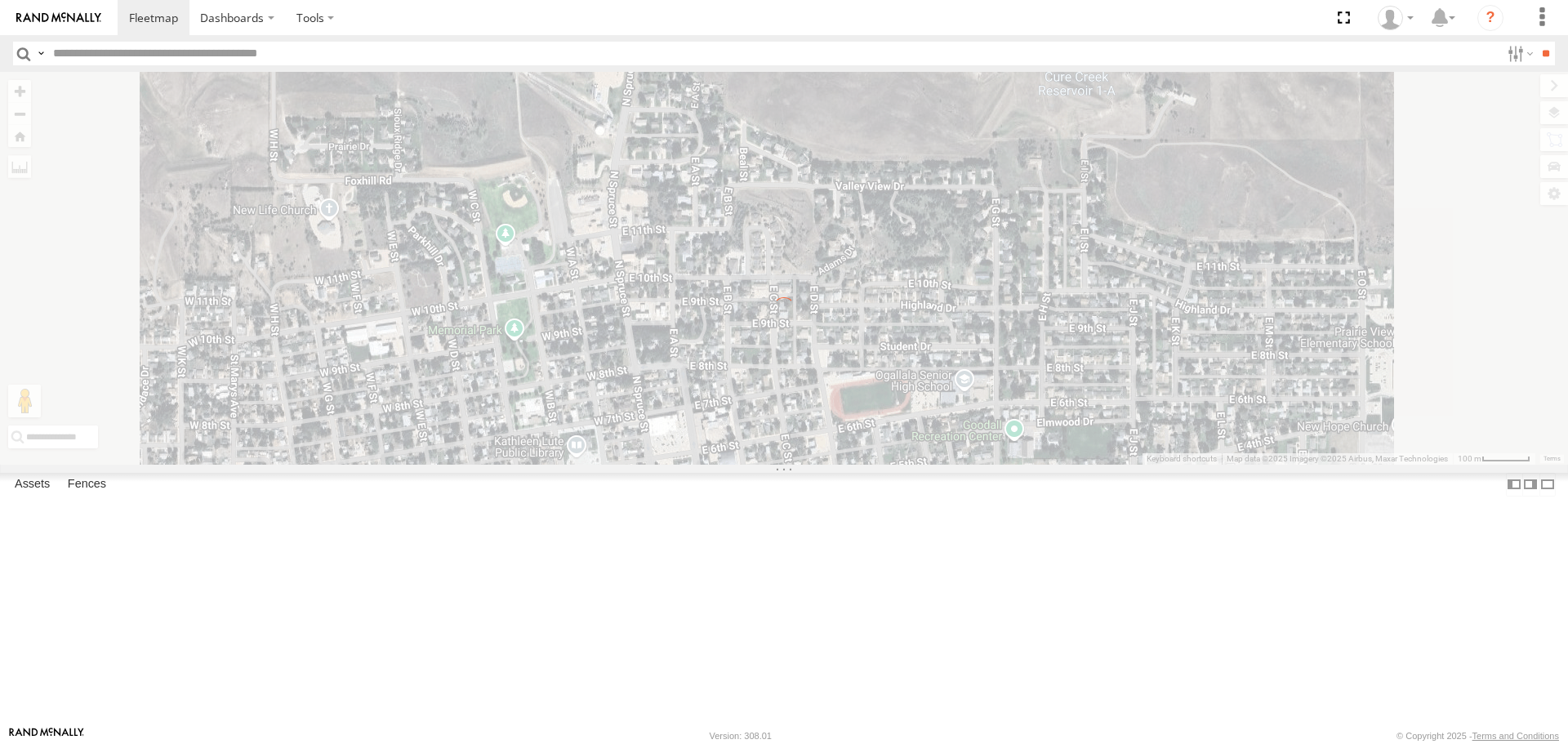
drag, startPoint x: 719, startPoint y: 618, endPoint x: 704, endPoint y: 616, distance: 15.1
click at [713, 464] on div "To navigate the map with touch gestures double-tap and hold your finger on the …" at bounding box center [784, 267] width 1568 height 391
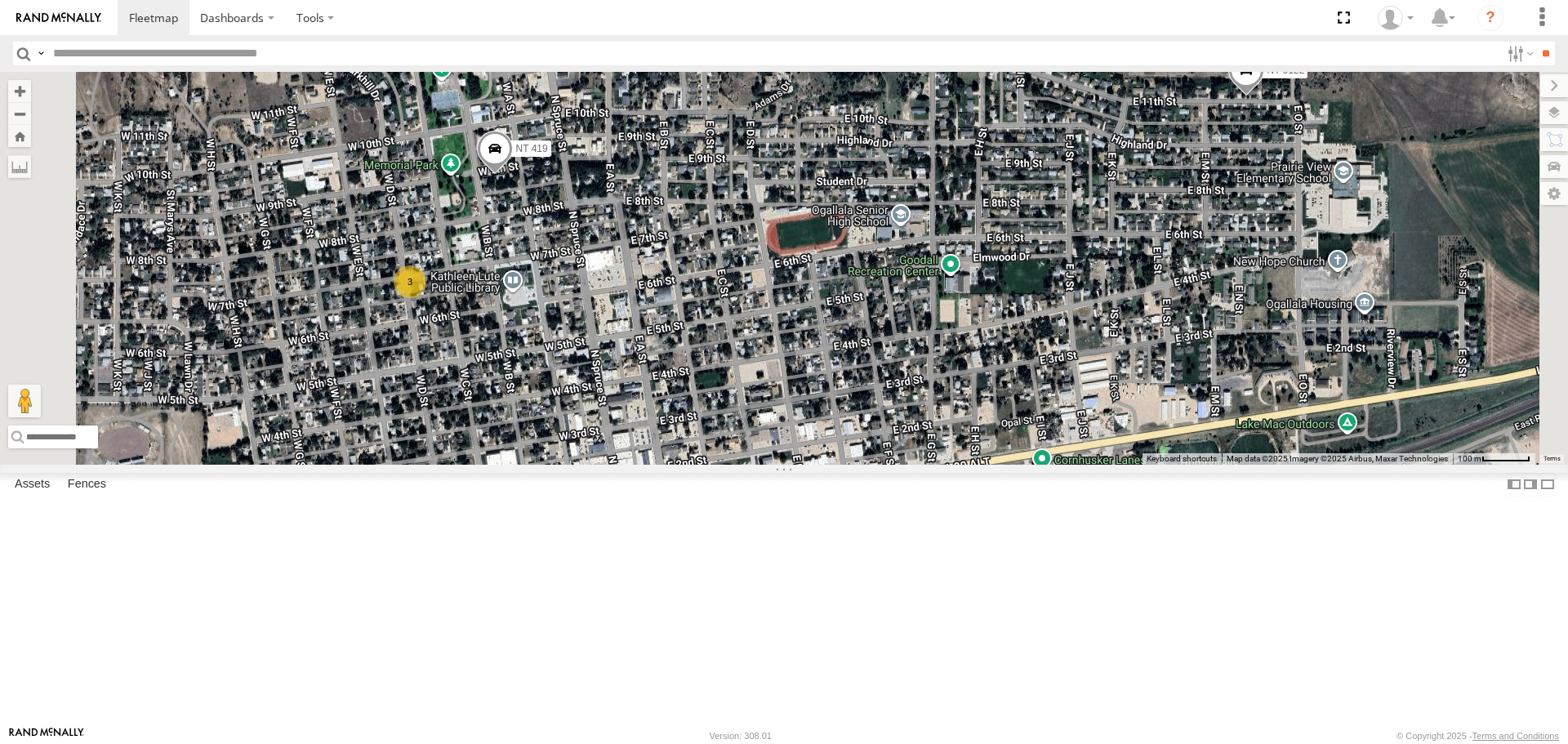
drag, startPoint x: 856, startPoint y: 544, endPoint x: 794, endPoint y: 362, distance: 192.3
click at [794, 362] on div "3 NT 419 NT 0122" at bounding box center [784, 267] width 1568 height 391
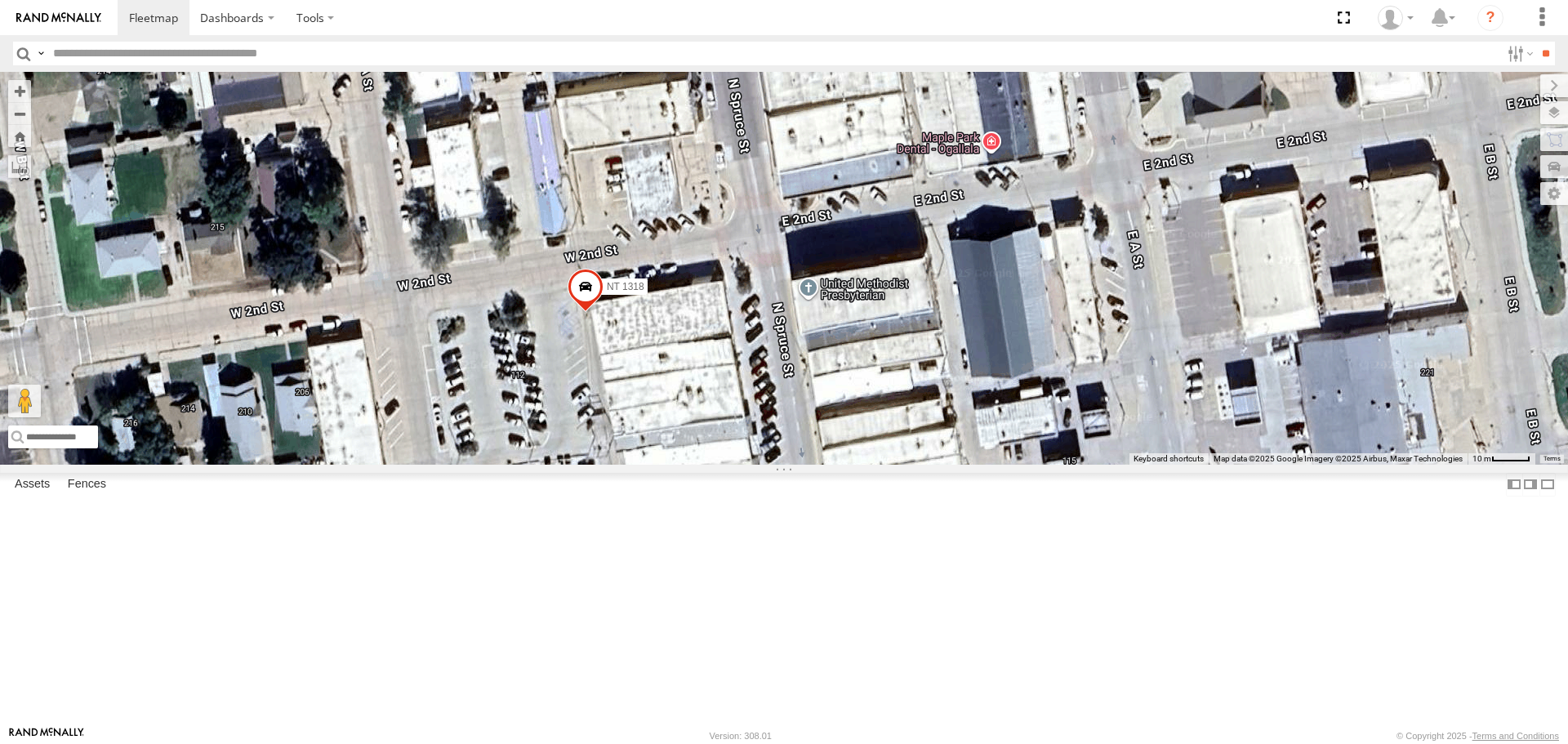
drag, startPoint x: 675, startPoint y: 536, endPoint x: 827, endPoint y: 438, distance: 180.9
click at [827, 438] on div "NT 419 NT 0122 NT 1318" at bounding box center [784, 267] width 1568 height 391
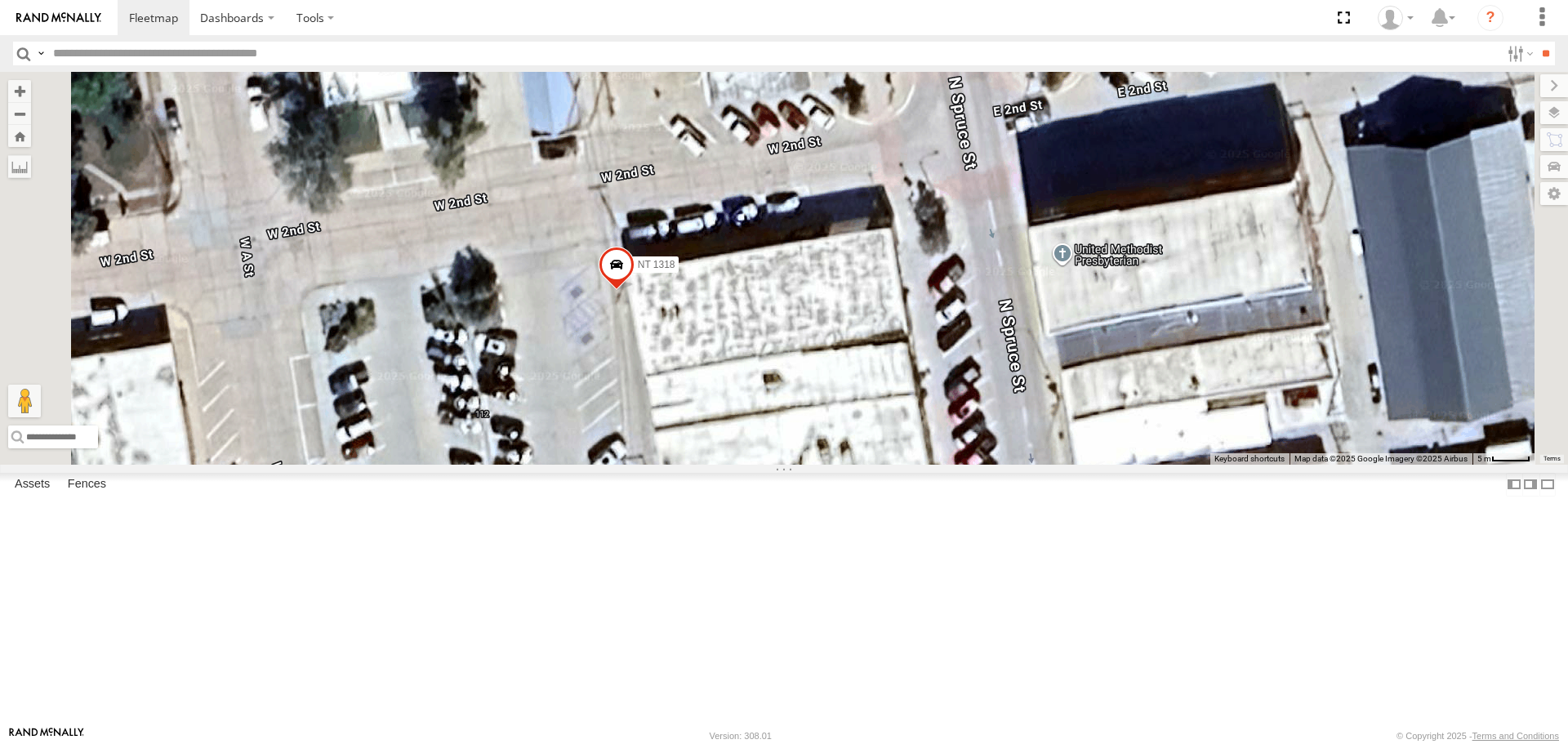
drag, startPoint x: 820, startPoint y: 499, endPoint x: 955, endPoint y: 507, distance: 135.2
click at [955, 464] on div "NT 419 NT 0122 NT 1318" at bounding box center [784, 267] width 1568 height 391
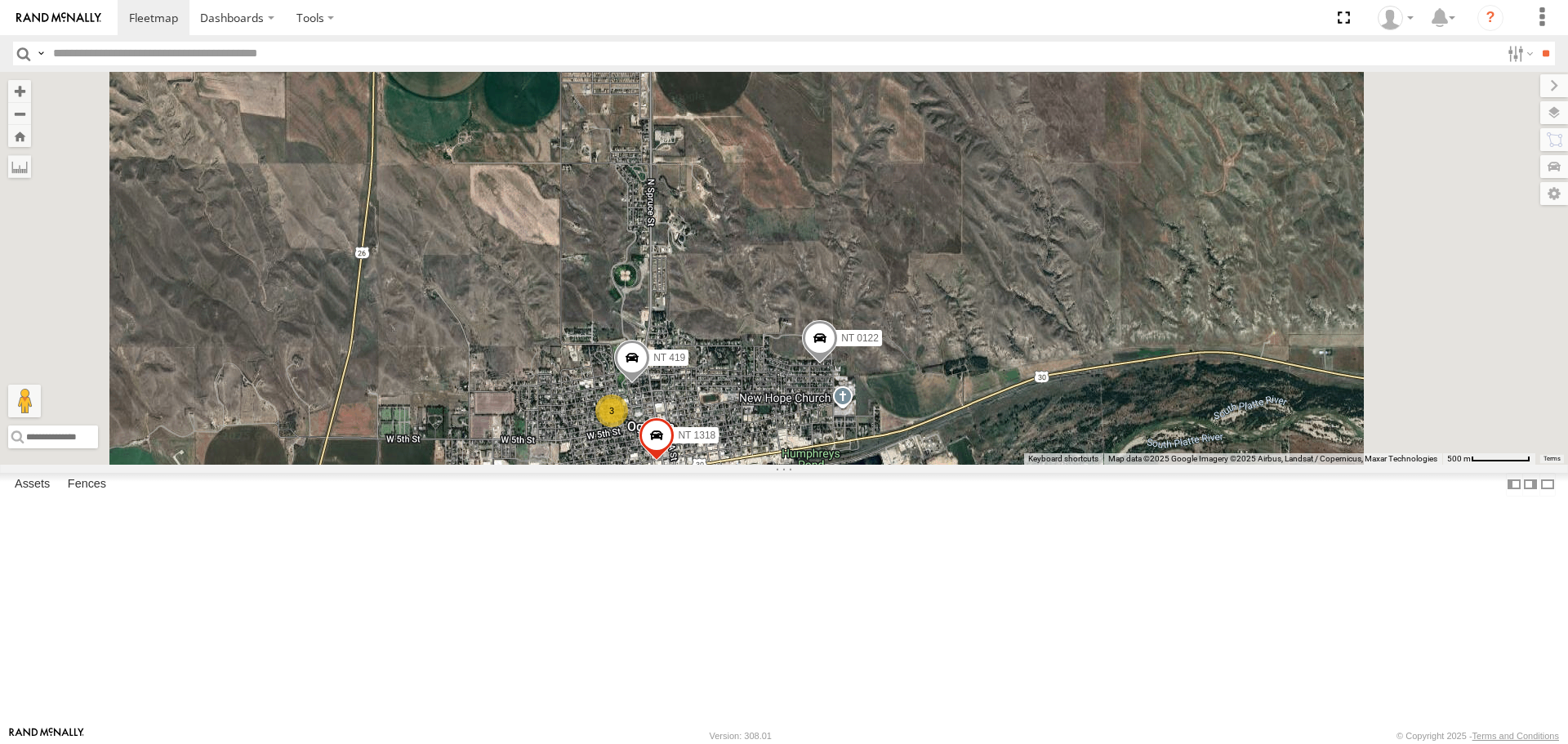
drag, startPoint x: 841, startPoint y: 575, endPoint x: 840, endPoint y: 595, distance: 20.0
click at [840, 464] on div "NT 419 NT 0122 NT 1318 3 NT ser1029725" at bounding box center [784, 267] width 1568 height 391
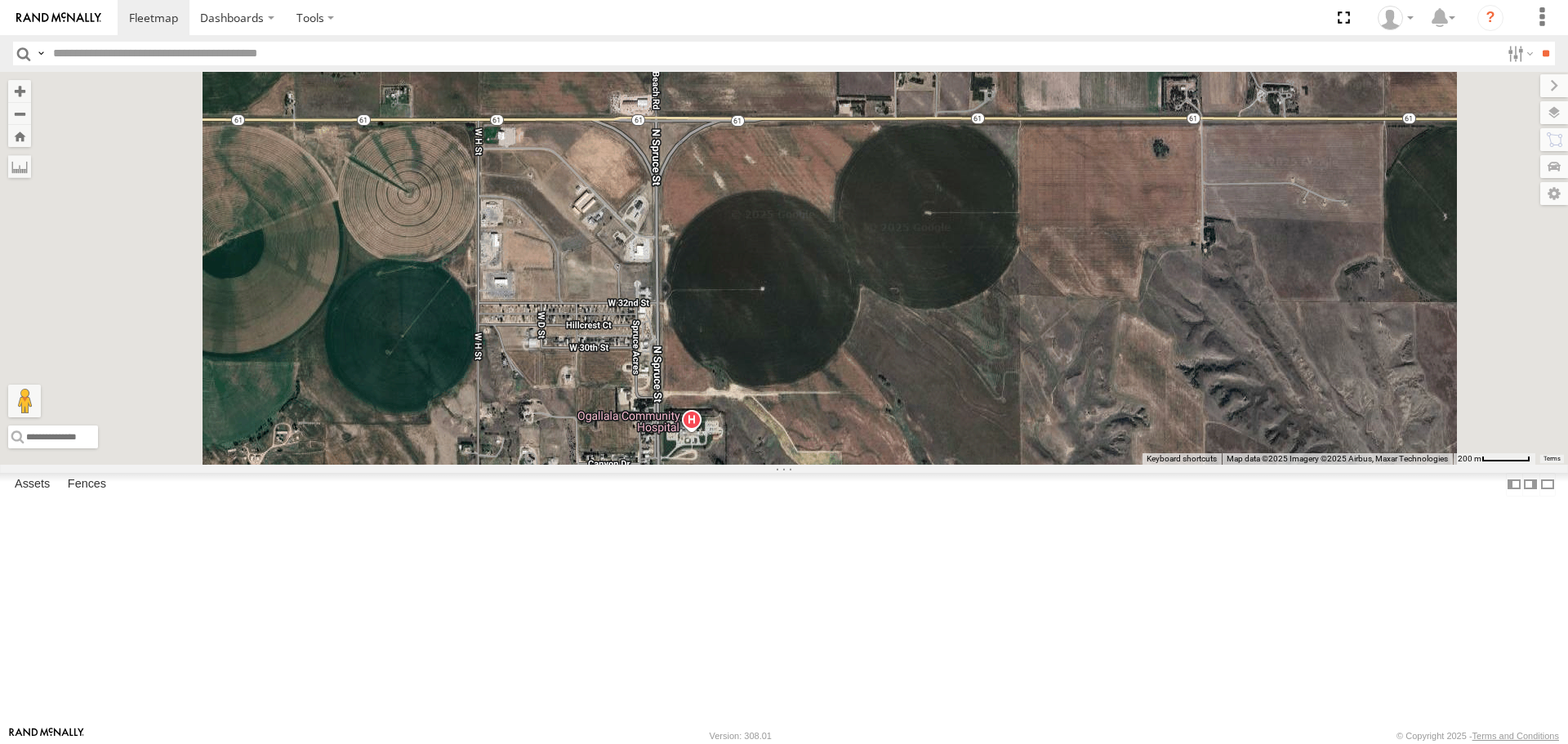
drag, startPoint x: 792, startPoint y: 247, endPoint x: 879, endPoint y: 657, distance: 419.1
click at [885, 464] on div "NT 0122 NT 1318 NT ser1029725 Malmkar NT 204 3 NT 419" at bounding box center [784, 267] width 1568 height 391
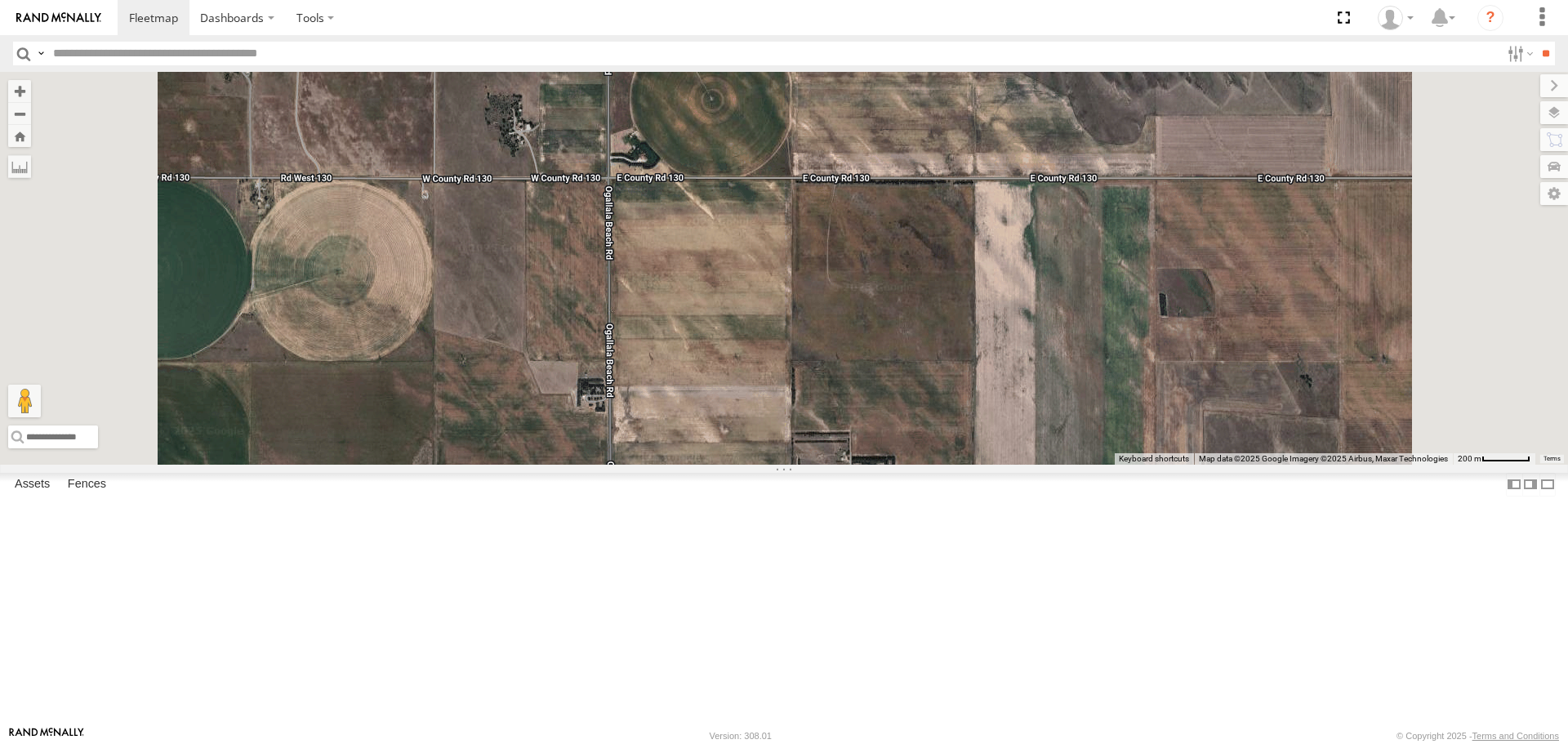
drag, startPoint x: 834, startPoint y: 455, endPoint x: 803, endPoint y: 607, distance: 155.1
click at [820, 464] on div "NT 0122 NT 1318 NT ser1029725 Malmkar NT 204 3 NT 419" at bounding box center [784, 267] width 1568 height 391
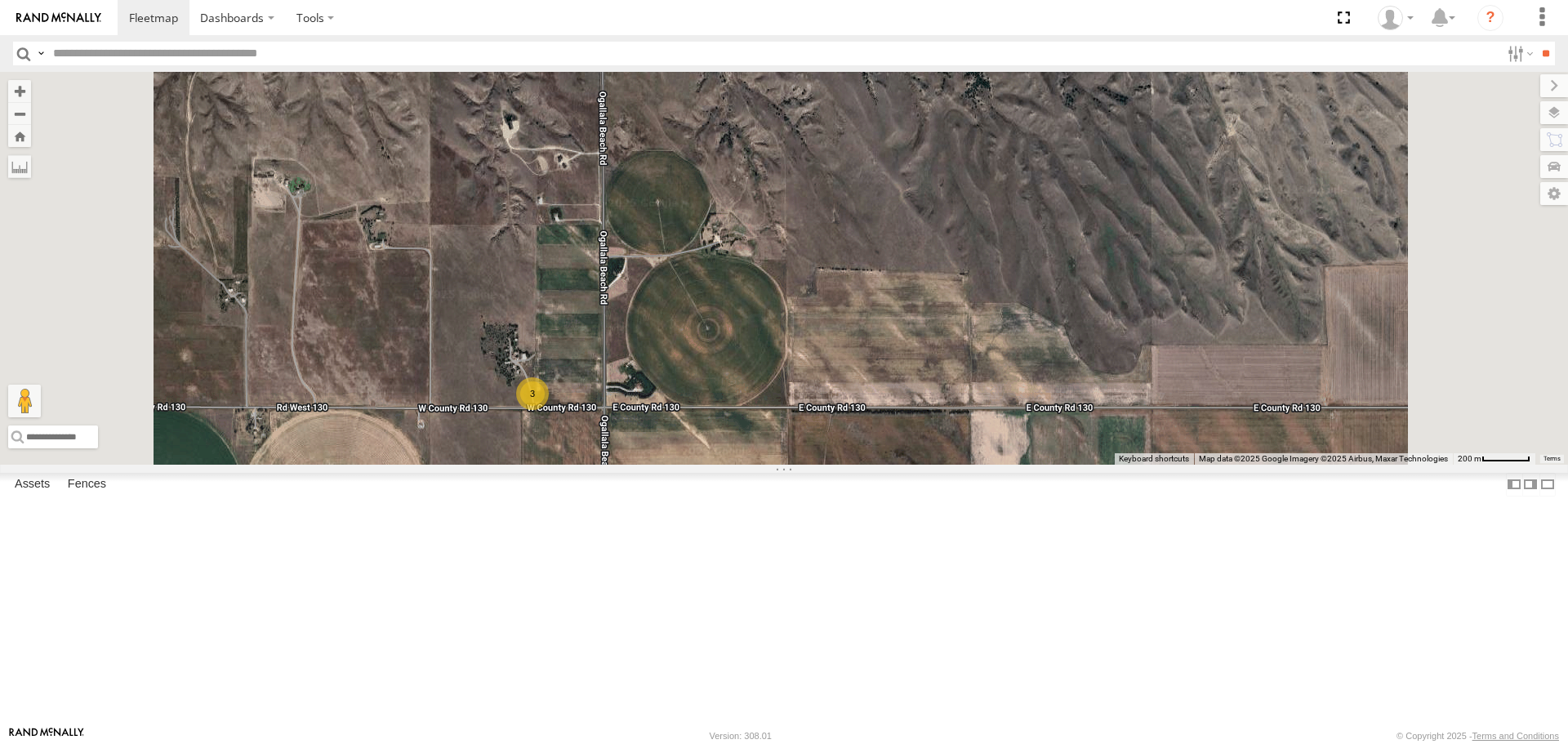
drag, startPoint x: 752, startPoint y: 492, endPoint x: 757, endPoint y: 583, distance: 91.1
click at [758, 464] on div "NT 0122 NT 1318 NT ser1029725 Malmkar NT 204 3 NT 419 3" at bounding box center [784, 267] width 1568 height 391
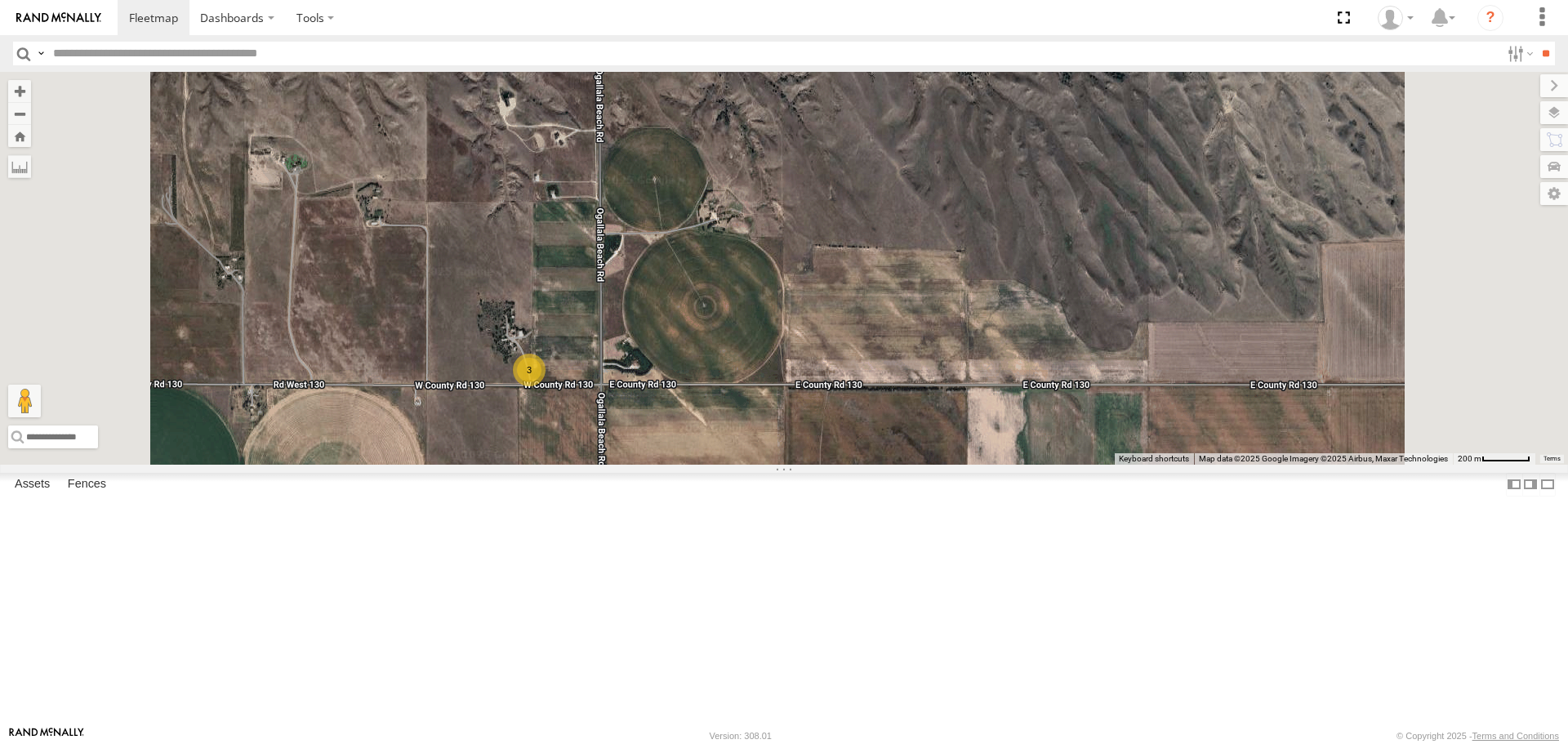
click at [545, 386] on div "3" at bounding box center [529, 369] width 33 height 33
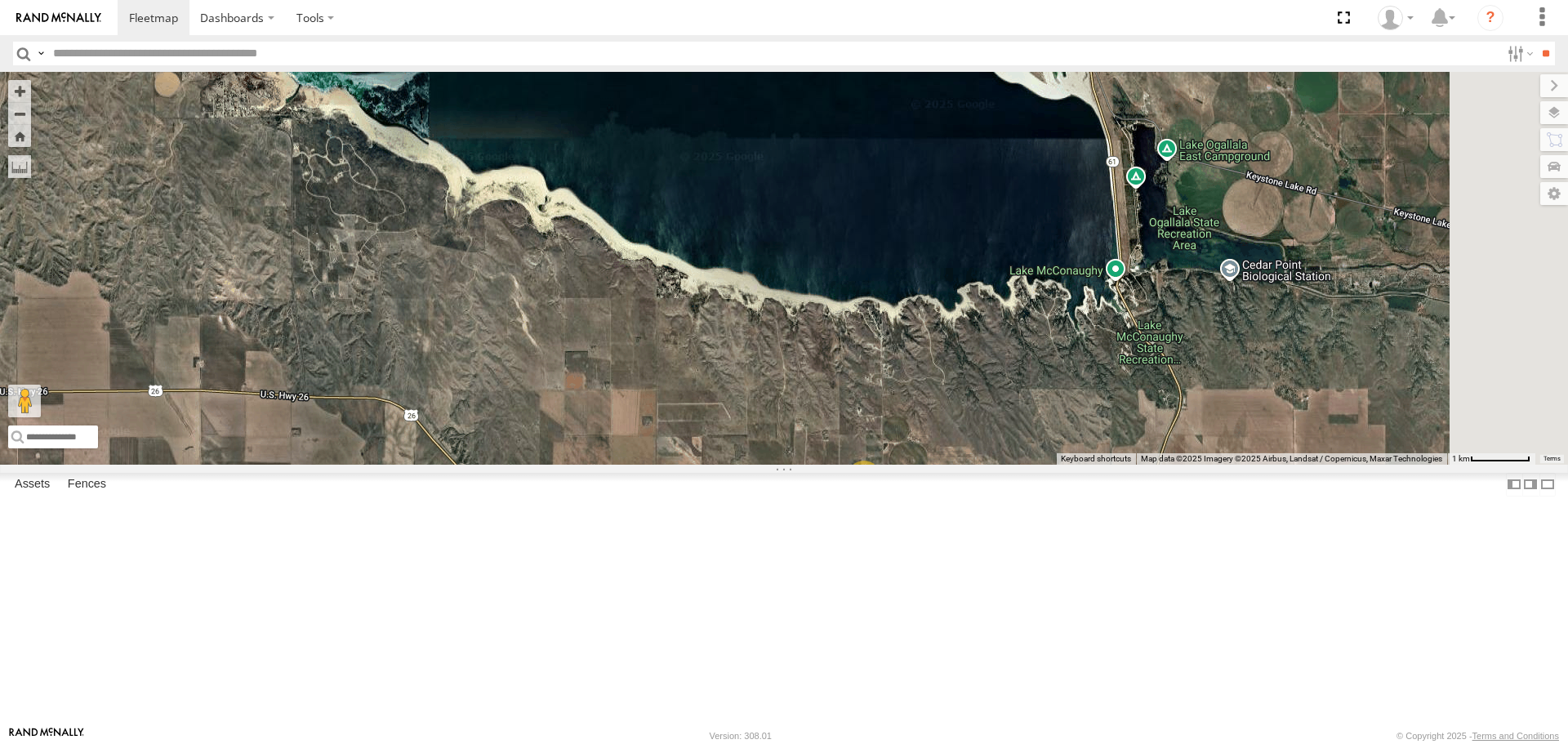
drag, startPoint x: 1035, startPoint y: 601, endPoint x: 932, endPoint y: 437, distance: 193.7
click at [936, 444] on div "NT 0122 NT 1318 NT ser1029725 Malmkar NT 204 NT 419 3" at bounding box center [784, 267] width 1568 height 391
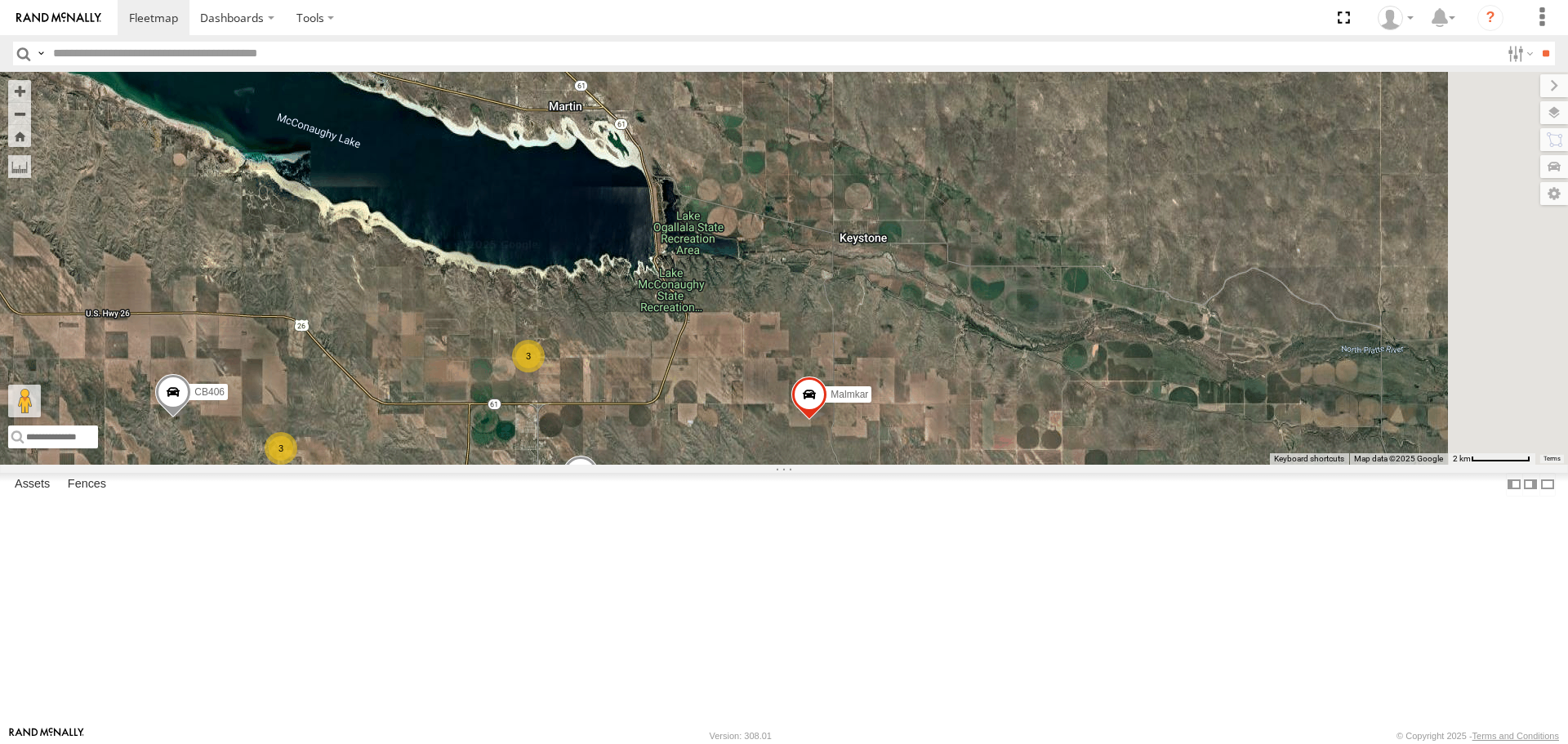
drag, startPoint x: 1040, startPoint y: 515, endPoint x: 716, endPoint y: 526, distance: 324.2
click at [737, 464] on div "NT 0122 NT ser1029725 Malmkar NT 204 CB406 31 NT ser1029138 3 5 3" at bounding box center [784, 267] width 1568 height 391
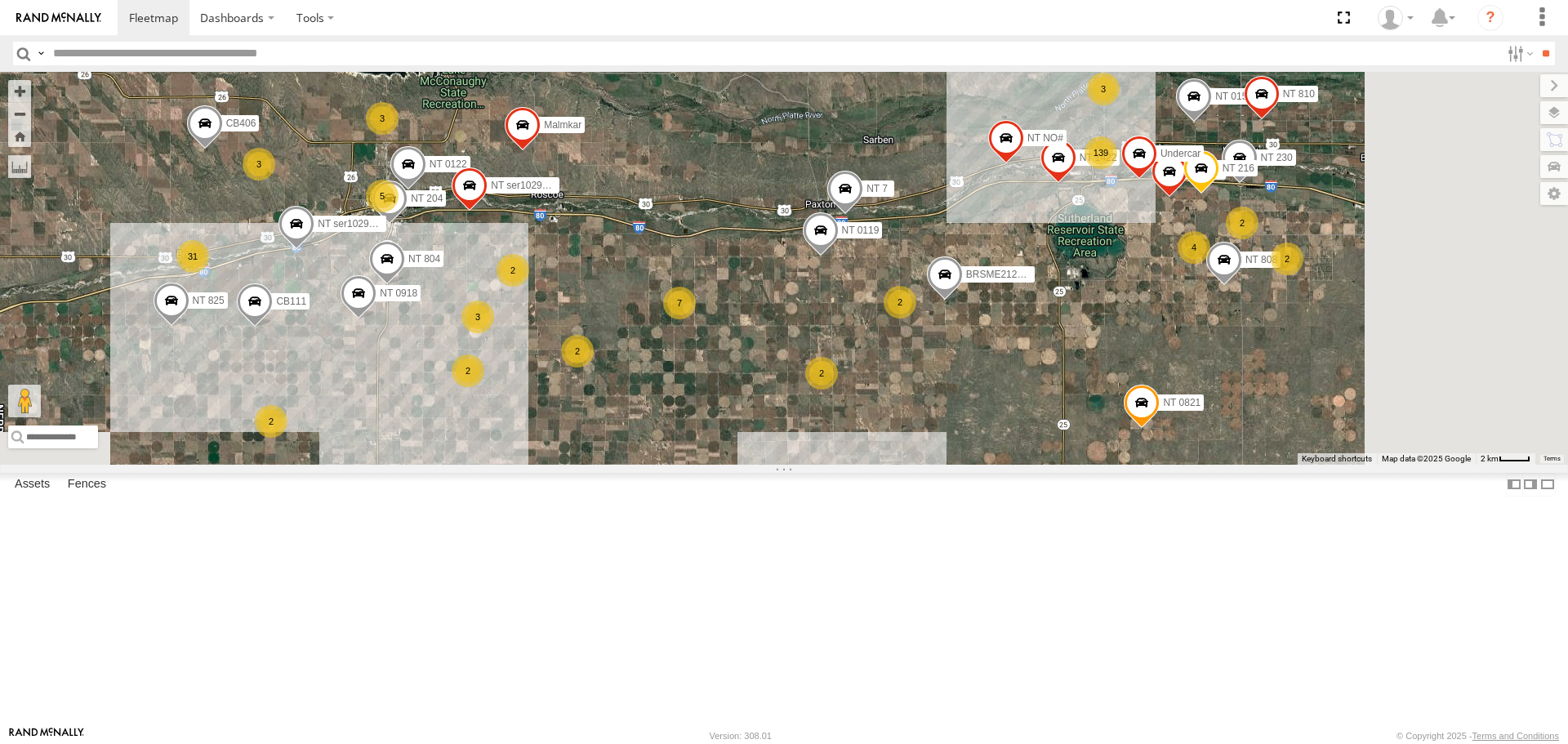
drag, startPoint x: 942, startPoint y: 496, endPoint x: 847, endPoint y: 309, distance: 209.7
click at [847, 309] on div "NT 0122 NT ser1029725 Malmkar NT 204 CB406 NT ser1029138 NT 0119 NT 7 4 139 31 …" at bounding box center [784, 267] width 1568 height 391
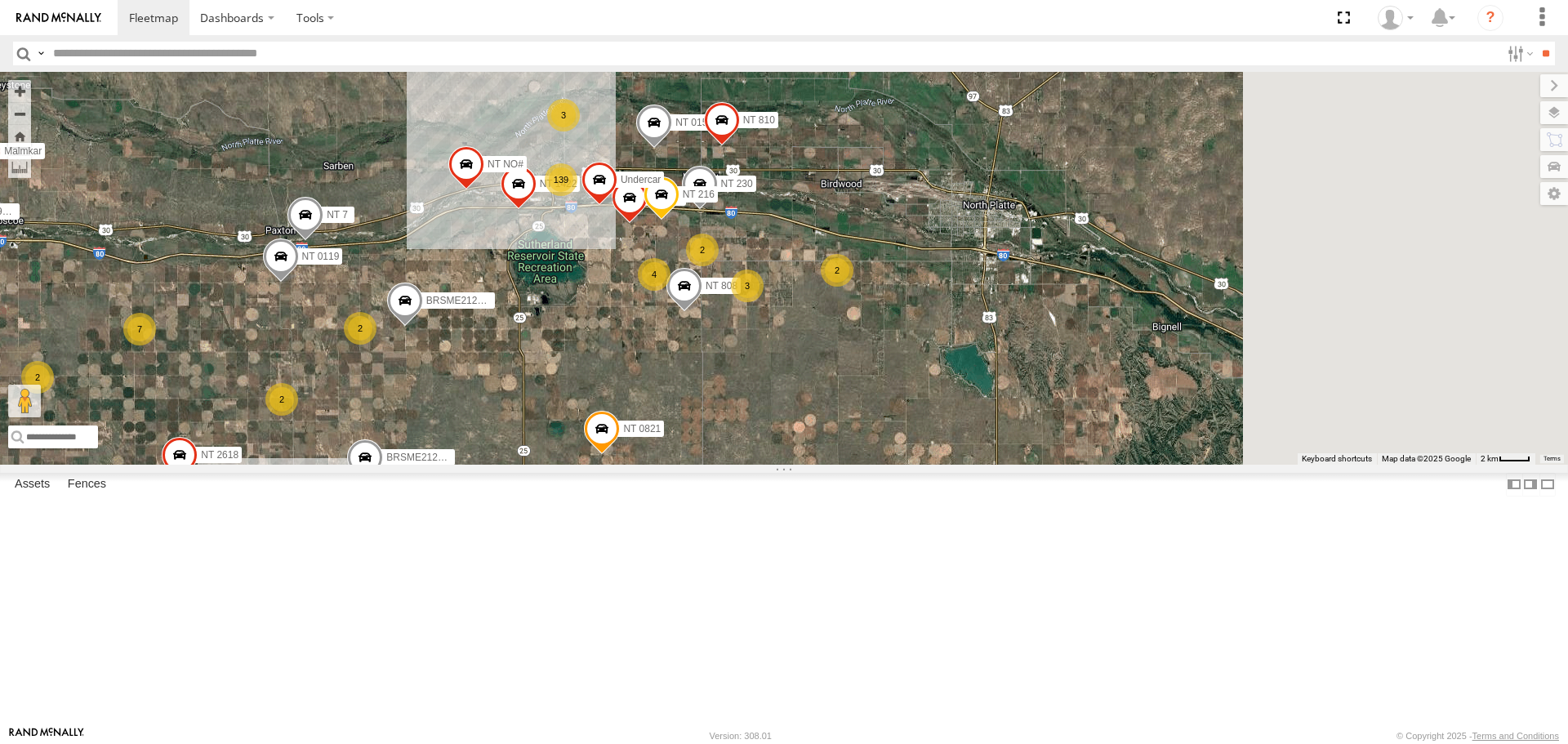
drag, startPoint x: 1022, startPoint y: 451, endPoint x: 475, endPoint y: 477, distance: 547.6
click at [475, 464] on div "NT 0122 NT ser1029725 Malmkar NT 204 CB406 NT ser1029138 NT 0119 NT 7 4 139 31 …" at bounding box center [784, 267] width 1568 height 391
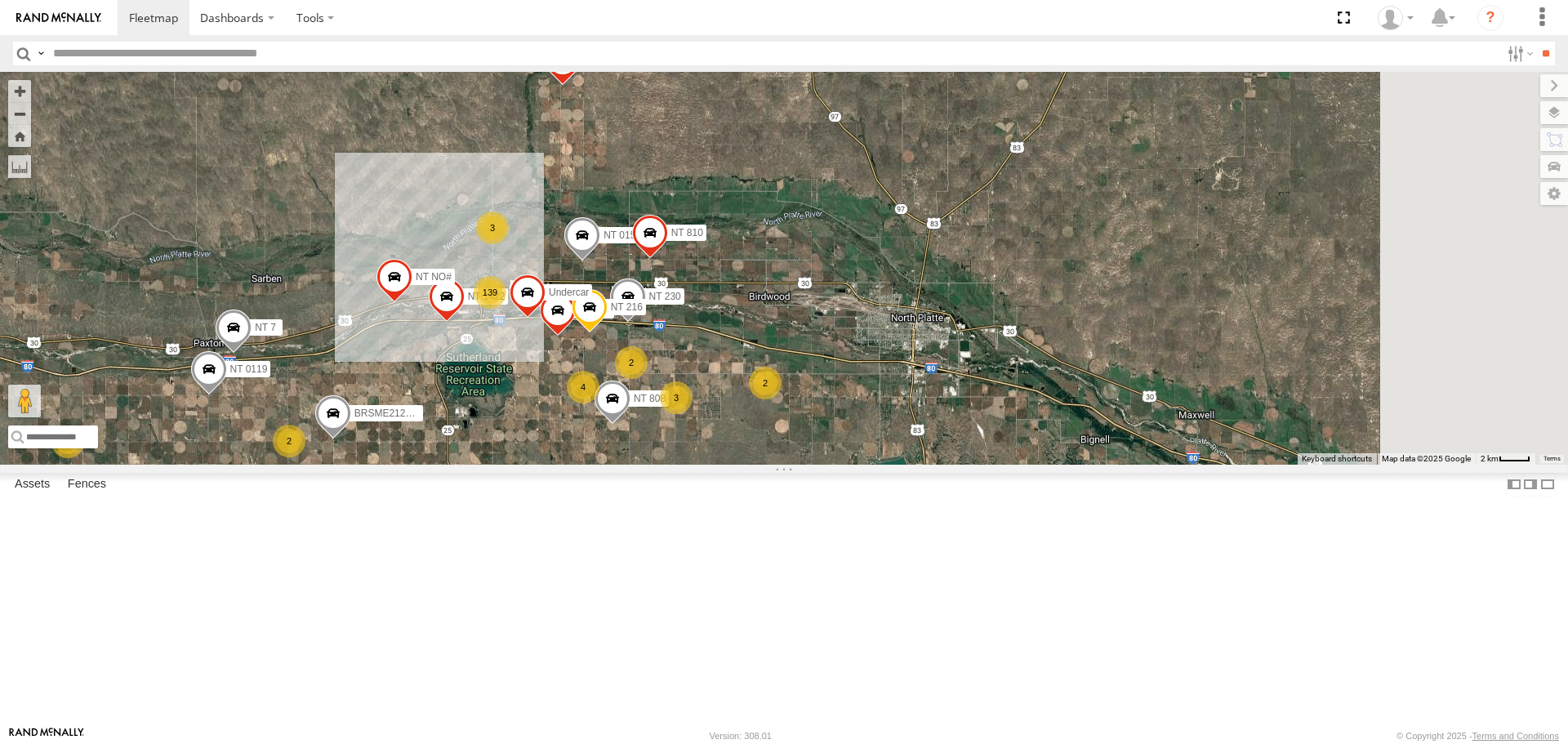
drag, startPoint x: 927, startPoint y: 365, endPoint x: 875, endPoint y: 402, distance: 63.8
click at [875, 402] on div "NT 0122 NT ser1029725 Malmkar NT 204 CB406 NT ser1029138 NT 0119 NT 7 4 139 31 …" at bounding box center [784, 267] width 1568 height 391
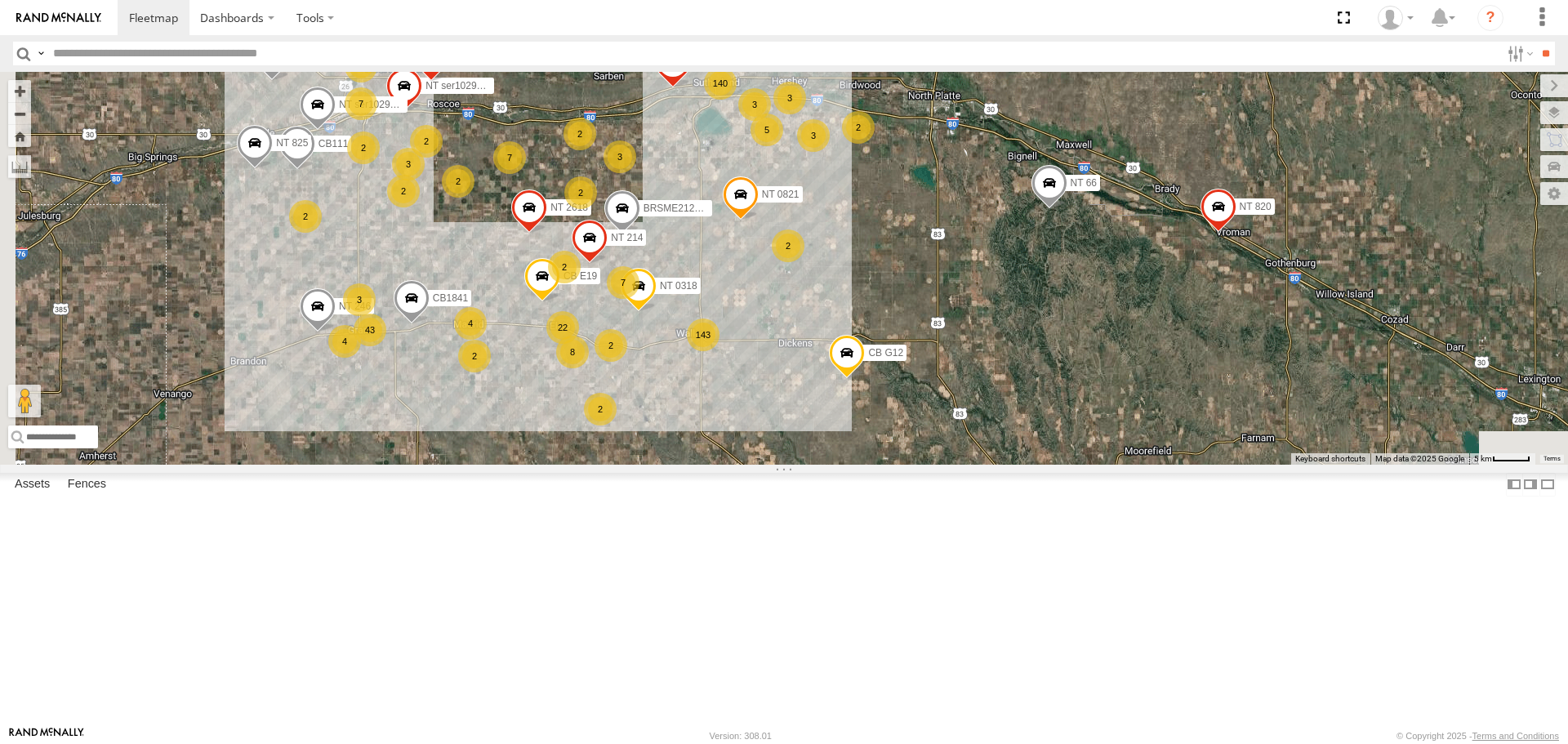
drag, startPoint x: 925, startPoint y: 507, endPoint x: 1024, endPoint y: 346, distance: 189.0
click at [1024, 346] on div "NT ser1029725 Malmkar CB406 NT ser1029138 CB111 NT 015 NT 0821 NT 825 NT 0819 N…" at bounding box center [784, 267] width 1568 height 391
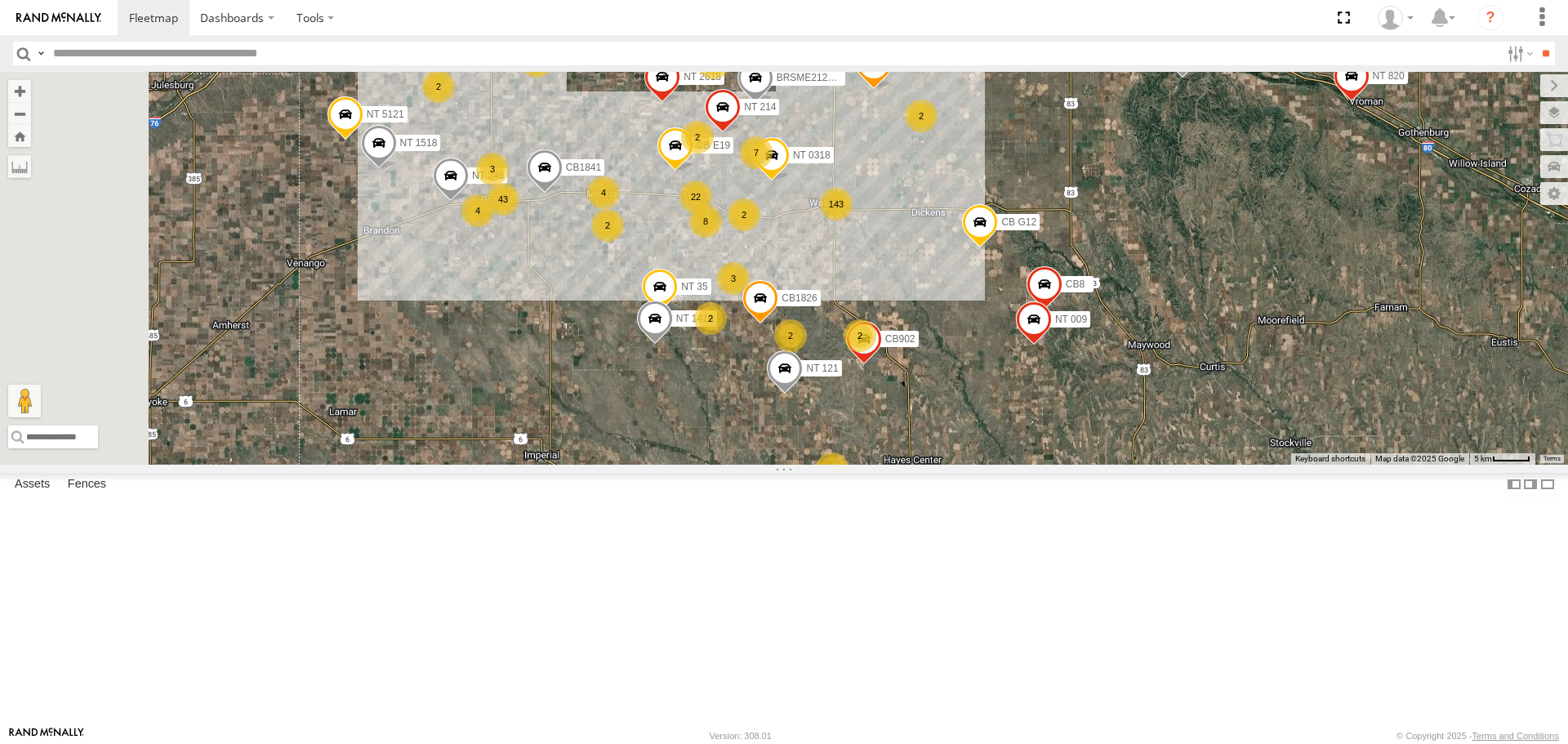
drag, startPoint x: 811, startPoint y: 513, endPoint x: 944, endPoint y: 383, distance: 186.0
click at [944, 383] on div "NT ser1029725 Malmkar CB406 NT ser1029138 CB111 NT 015 NT 0821 NT 825 NT 0819 N…" at bounding box center [784, 267] width 1568 height 391
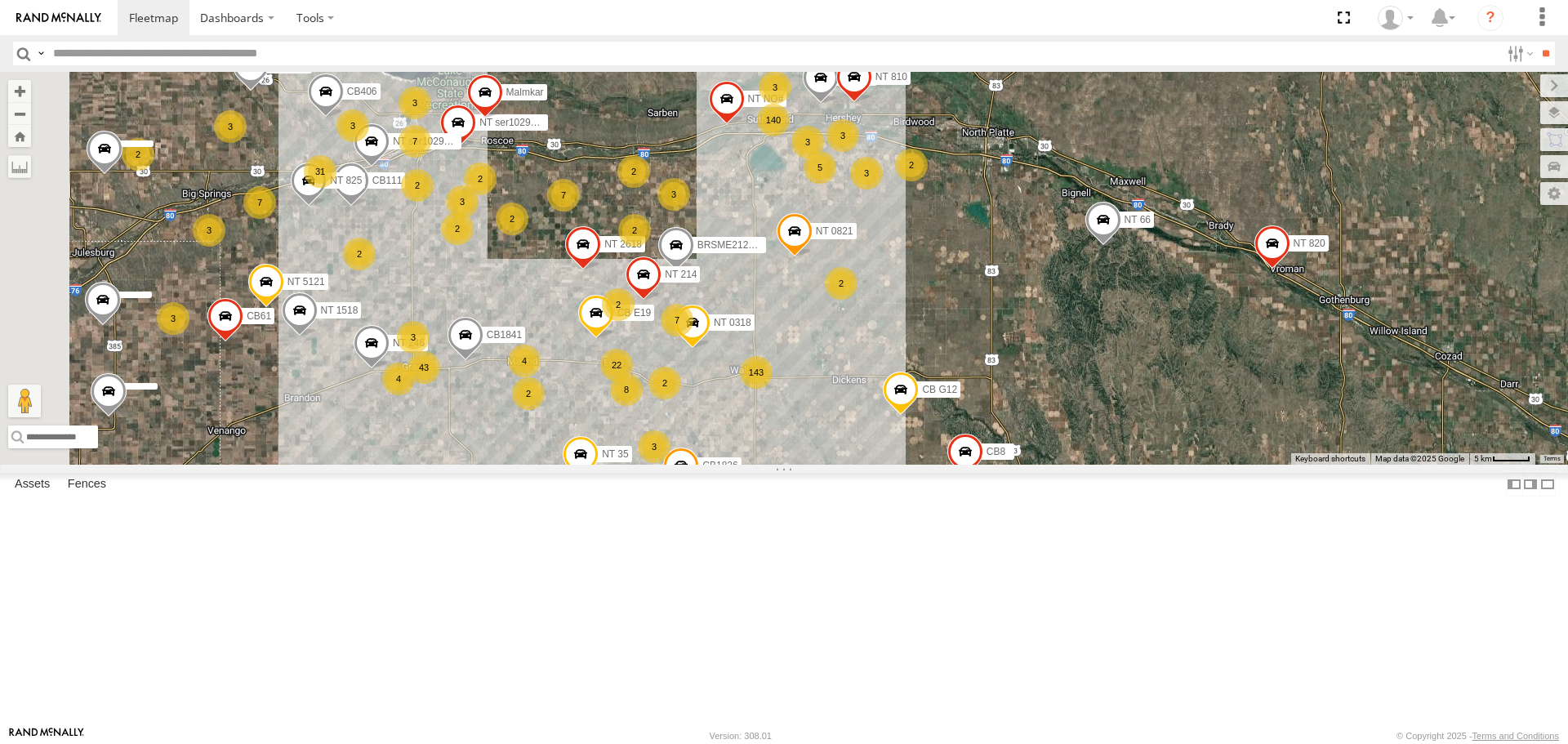
drag, startPoint x: 692, startPoint y: 398, endPoint x: 603, endPoint y: 584, distance: 206.2
click at [603, 464] on div "NT ser1029725 Malmkar CB406 NT ser1029138 CB111 NT 015 NT 0821 NT 825 NT 0819 N…" at bounding box center [784, 267] width 1568 height 391
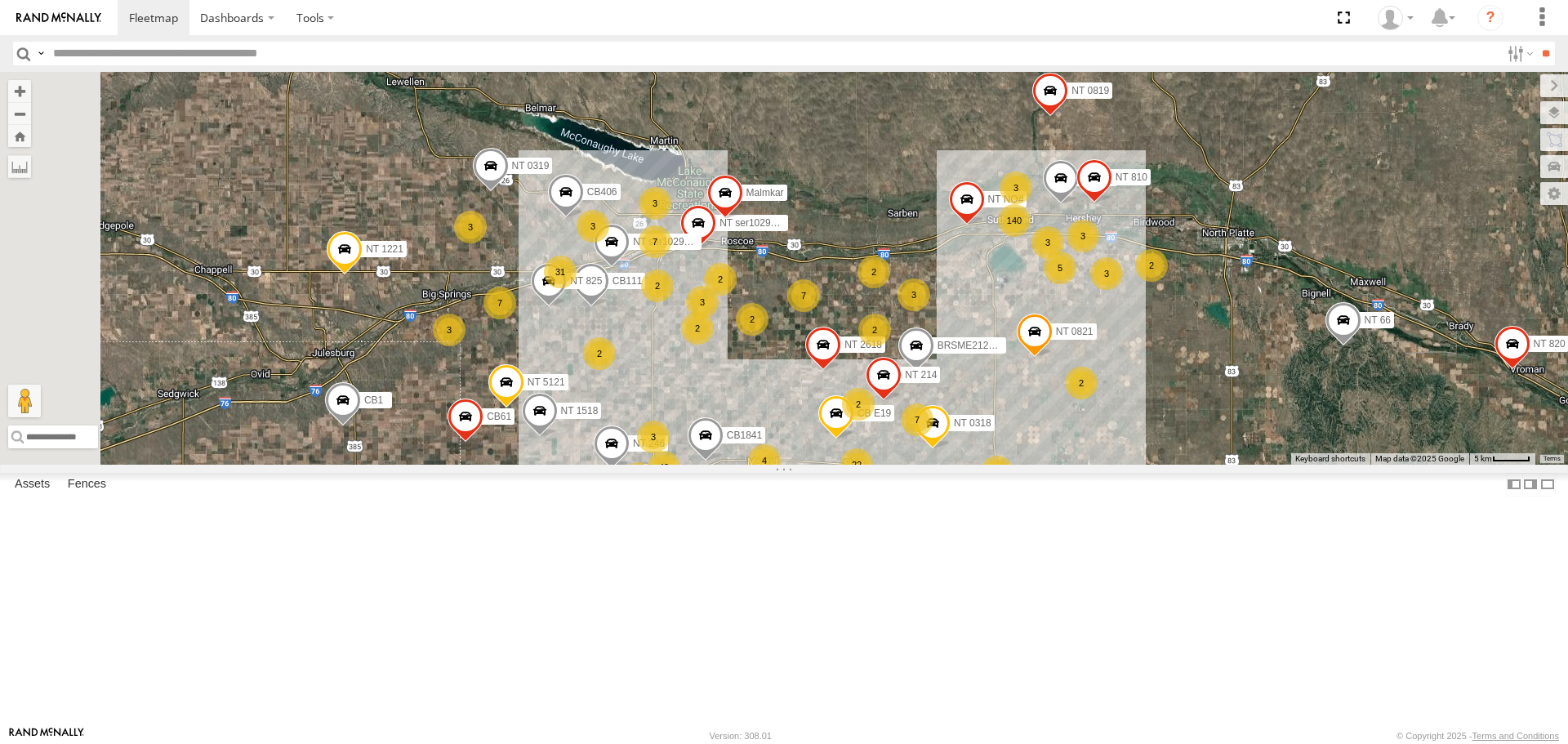
drag, startPoint x: 541, startPoint y: 585, endPoint x: 779, endPoint y: 628, distance: 241.9
click at [779, 464] on div "NT ser1029725 Malmkar CB406 NT ser1029138 CB111 NT 015 NT 0821 NT 825 NT 0819 N…" at bounding box center [784, 267] width 1568 height 391
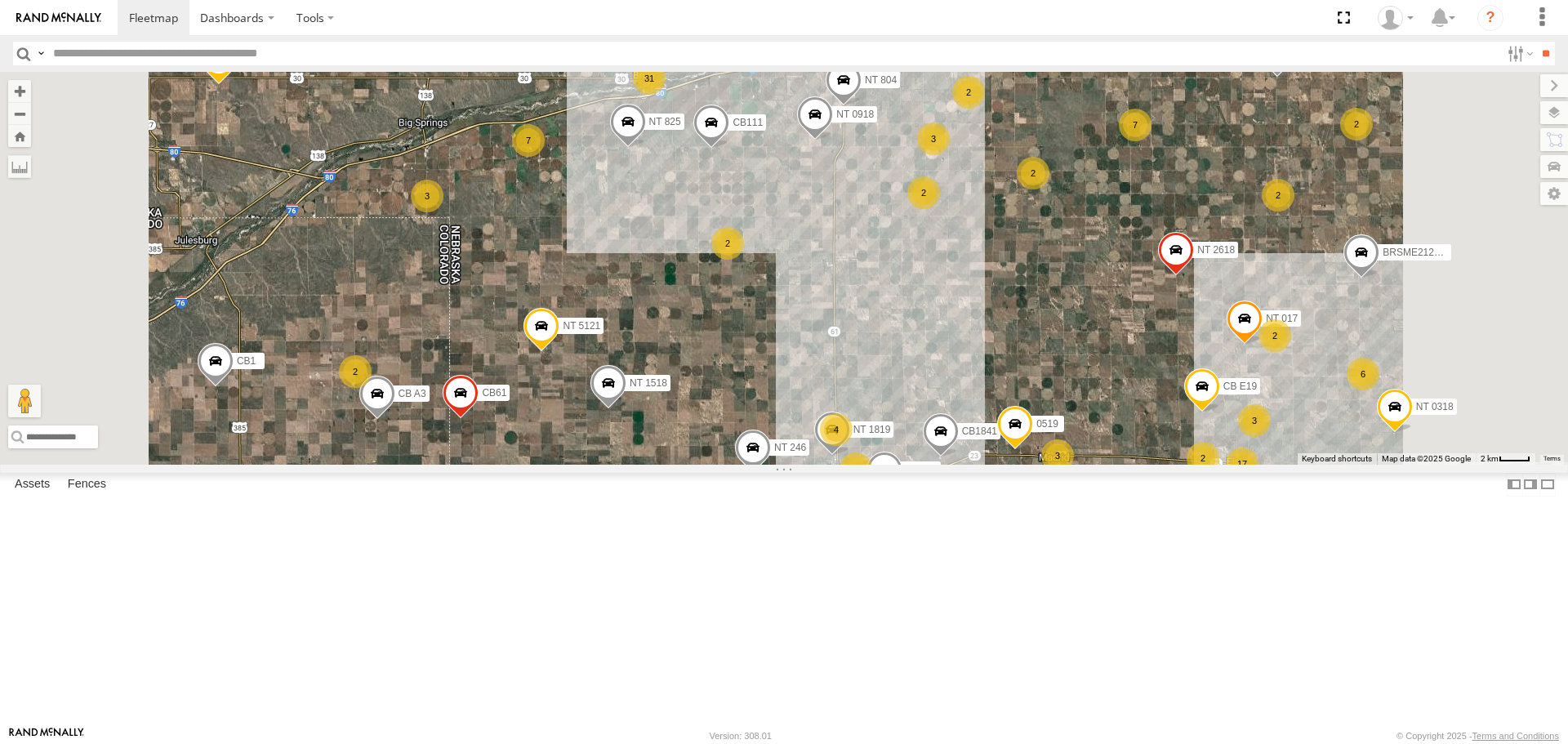
click at [371, 388] on div "2" at bounding box center [354, 371] width 33 height 33
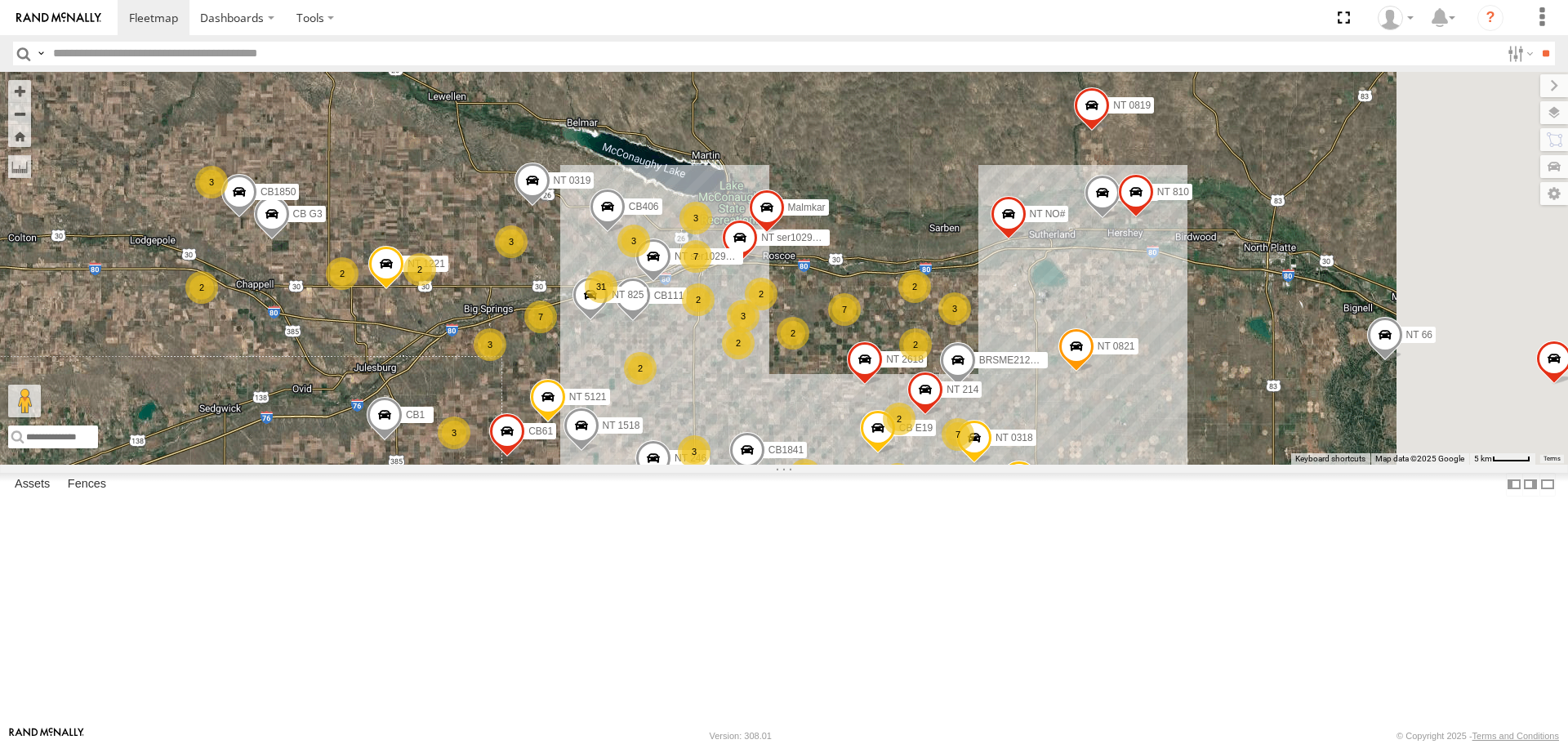
drag, startPoint x: 1085, startPoint y: 611, endPoint x: 714, endPoint y: 626, distance: 371.3
click at [714, 464] on div "NT ser1029725 Malmkar CB406 NT ser1029138 CB111 NT 015 NT 0821 NT 825 NT 0819 N…" at bounding box center [784, 267] width 1568 height 391
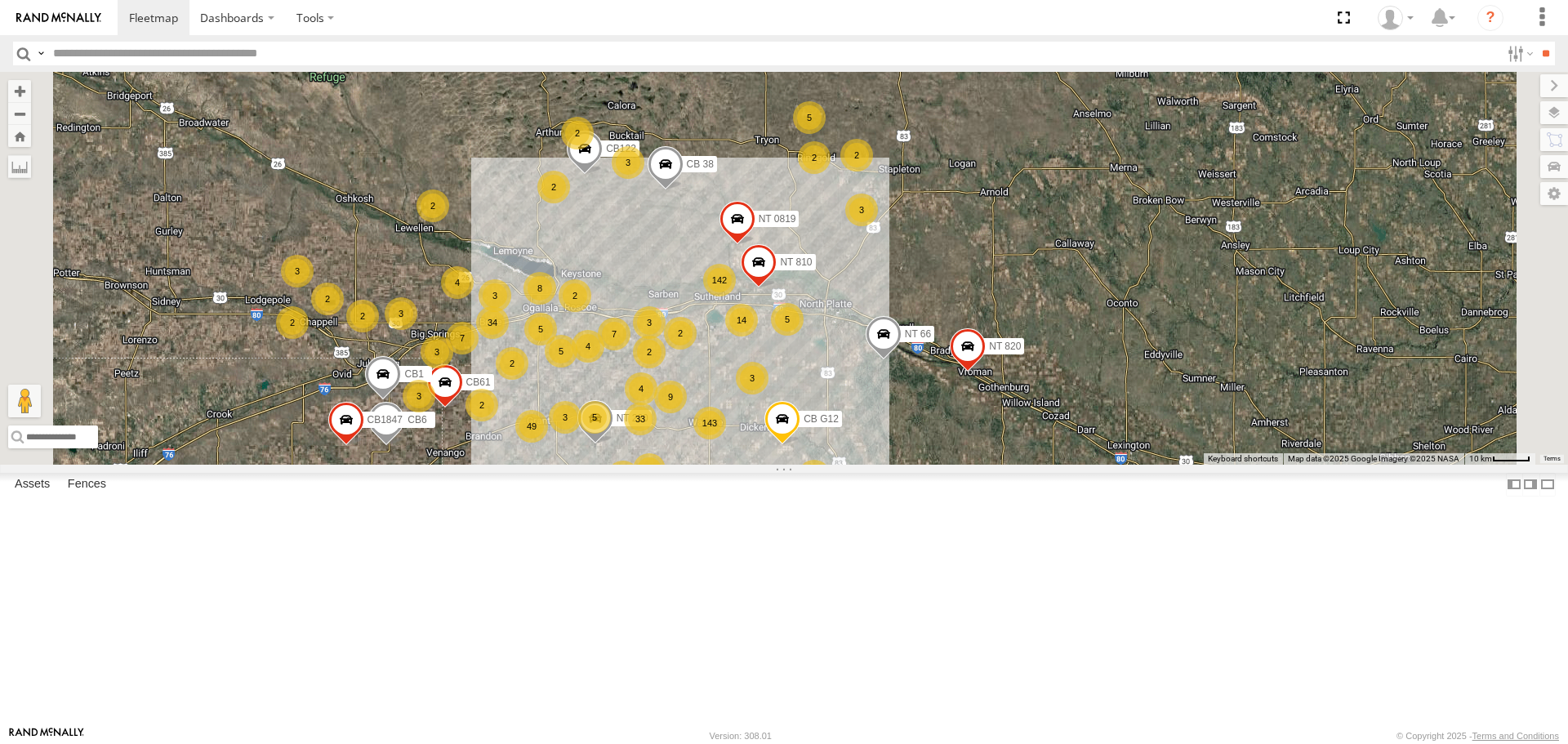
drag, startPoint x: 861, startPoint y: 588, endPoint x: 742, endPoint y: 582, distance: 119.2
click at [742, 464] on div "NT 0819 NT 810 NT 66 CB G12 NT 820 CB122 CB 38 NT 121 CB6 CB61 CB1 CB1847 3 3 1…" at bounding box center [784, 267] width 1568 height 391
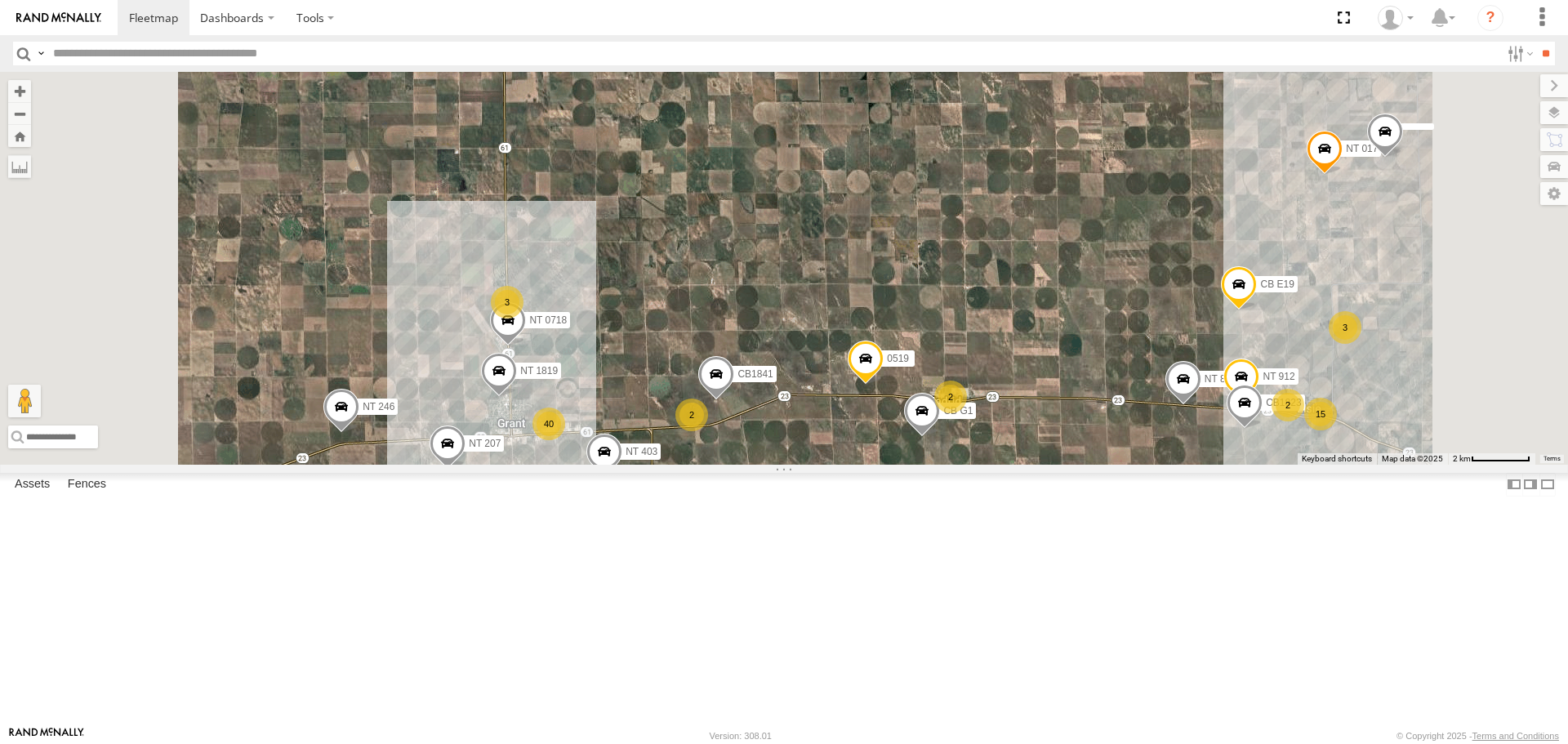
drag, startPoint x: 1116, startPoint y: 573, endPoint x: 1102, endPoint y: 574, distance: 14.0
click at [1107, 464] on div "CB1841 15 40 NT 207 NT 804 NT 912 NT 0718 2 2 3 2 CB1823 8 NT 017 CB E19 NT 246…" at bounding box center [784, 267] width 1568 height 391
